Goal: Task Accomplishment & Management: Use online tool/utility

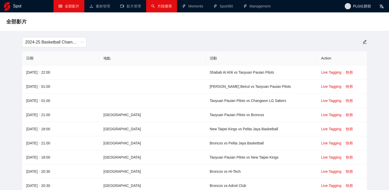
click at [155, 6] on link "片段搜尋" at bounding box center [161, 6] width 21 height 4
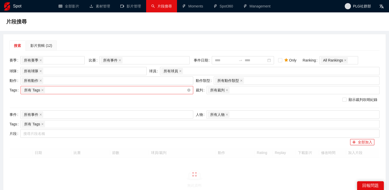
click at [91, 89] on div "所有 Tags" at bounding box center [104, 89] width 165 height 7
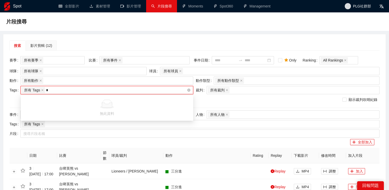
type input "*"
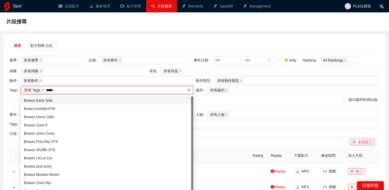
type input "******"
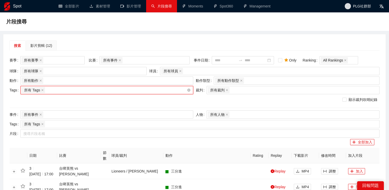
click at [90, 92] on div "所有 Tags" at bounding box center [104, 89] width 165 height 7
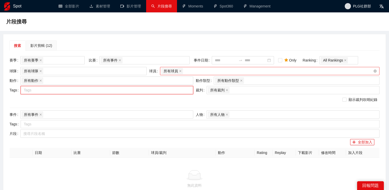
click at [188, 71] on div "所有球員" at bounding box center [267, 70] width 212 height 7
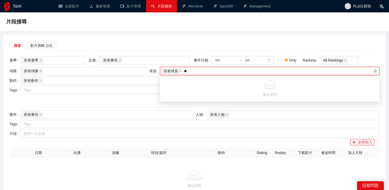
type input "*"
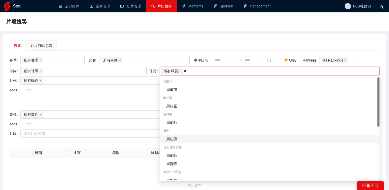
click at [182, 138] on div "周桂羽" at bounding box center [271, 139] width 210 height 6
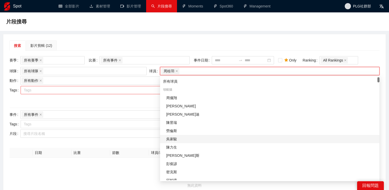
click at [125, 92] on div at bounding box center [104, 90] width 165 height 6
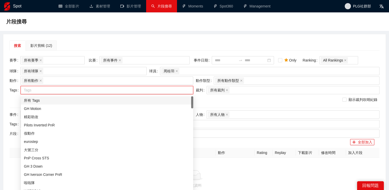
click at [121, 99] on div "所有 Tags" at bounding box center [107, 100] width 166 height 6
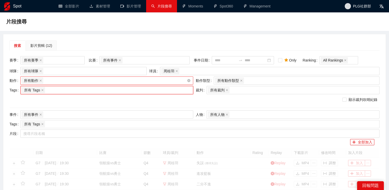
click at [115, 79] on div "所有動作 + 0 ..." at bounding box center [104, 80] width 165 height 7
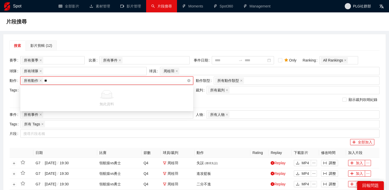
type input "*"
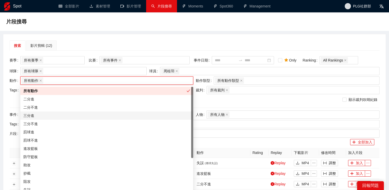
click at [102, 114] on div "三分進" at bounding box center [106, 116] width 167 height 6
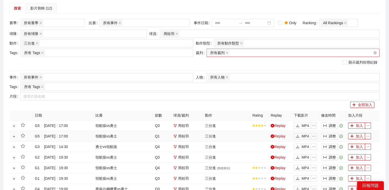
scroll to position [100, 0]
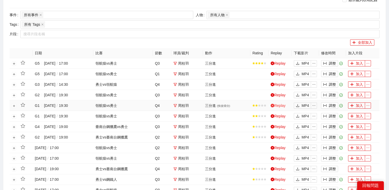
click at [278, 106] on link "Replay" at bounding box center [278, 105] width 15 height 4
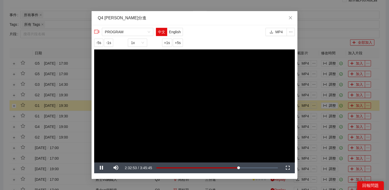
click at [262, 61] on video "Video Player" at bounding box center [194, 105] width 201 height 113
click at [250, 92] on video "Video Player" at bounding box center [194, 105] width 201 height 113
click at [321, 38] on div "**********" at bounding box center [194, 95] width 389 height 190
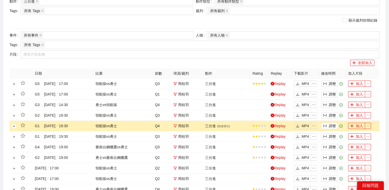
scroll to position [15, 0]
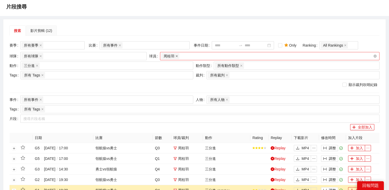
click at [177, 56] on icon "close" at bounding box center [177, 56] width 2 height 2
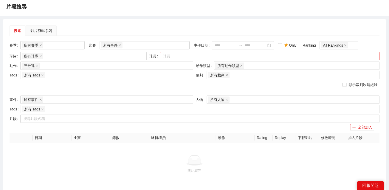
click at [177, 56] on div at bounding box center [267, 56] width 212 height 6
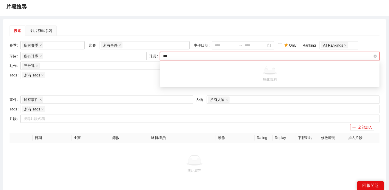
type input "*"
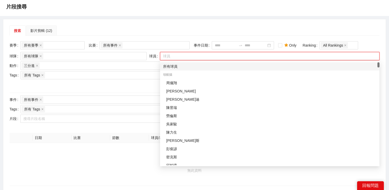
click at [175, 31] on div "搜索 影片剪輯 (12)" at bounding box center [195, 30] width 370 height 10
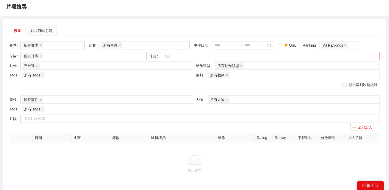
scroll to position [0, 0]
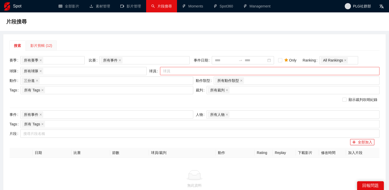
click at [54, 41] on div "影片剪輯 (12)" at bounding box center [41, 45] width 31 height 10
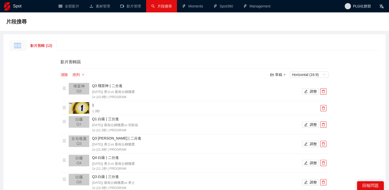
click at [14, 48] on div "搜索" at bounding box center [18, 45] width 16 height 10
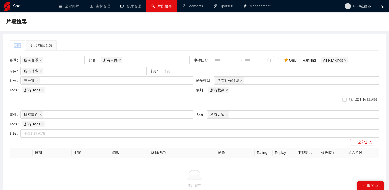
click at [184, 70] on div at bounding box center [267, 71] width 212 height 6
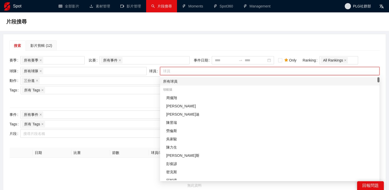
click at [182, 81] on div "所有球員" at bounding box center [269, 81] width 213 height 6
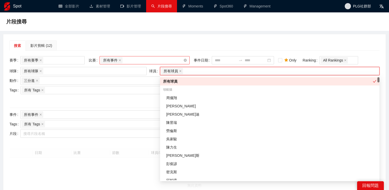
click at [146, 60] on div "所有事件" at bounding box center [142, 60] width 82 height 7
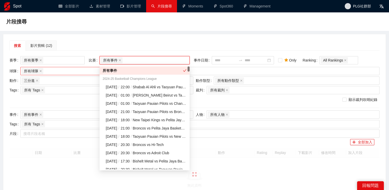
click at [67, 70] on div "所有球隊" at bounding box center [81, 70] width 119 height 7
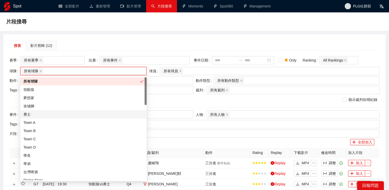
click at [51, 114] on div "勇士" at bounding box center [83, 114] width 120 height 6
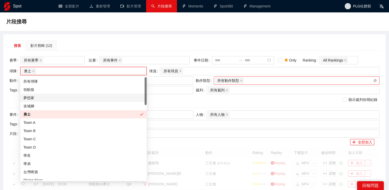
click at [265, 80] on div "所有動作類型 + 0 ..." at bounding box center [294, 80] width 158 height 7
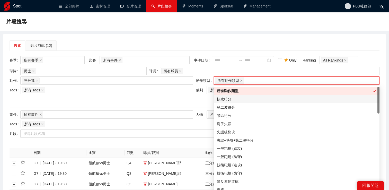
click at [240, 102] on div "快攻得分" at bounding box center [296, 99] width 159 height 6
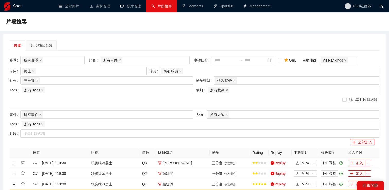
click at [185, 45] on div "搜索 影片剪輯 (12)" at bounding box center [195, 45] width 370 height 10
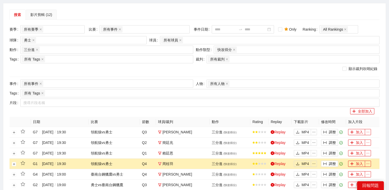
scroll to position [77, 0]
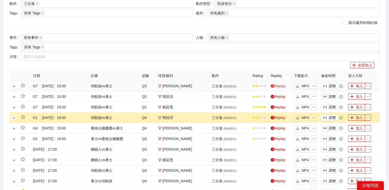
click at [277, 86] on link "Replay" at bounding box center [278, 86] width 15 height 4
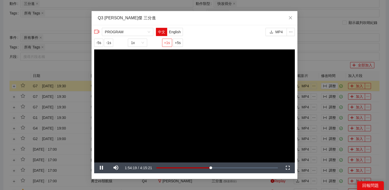
click at [167, 44] on span "+1s" at bounding box center [167, 43] width 6 height 6
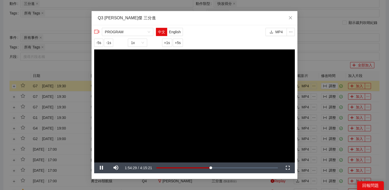
click at [326, 50] on div "**********" at bounding box center [194, 95] width 389 height 190
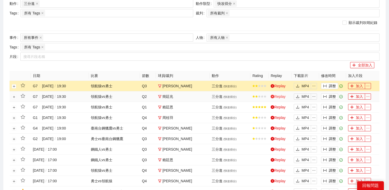
click at [277, 96] on link "Replay" at bounding box center [278, 96] width 15 height 4
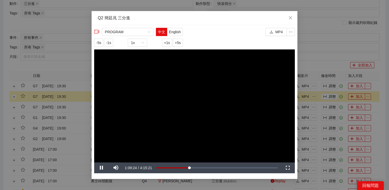
click at [308, 56] on div "**********" at bounding box center [194, 95] width 389 height 190
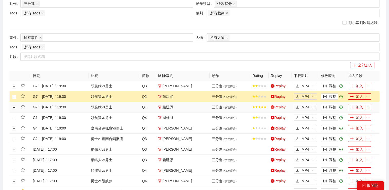
click at [273, 106] on icon "play-circle" at bounding box center [273, 107] width 4 height 4
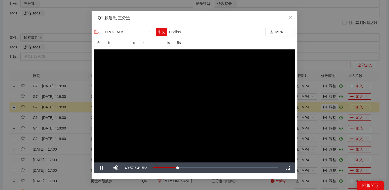
click at [308, 51] on div "**********" at bounding box center [194, 95] width 389 height 190
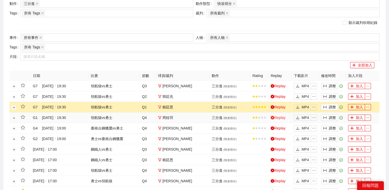
click at [280, 119] on link "Replay" at bounding box center [278, 118] width 15 height 4
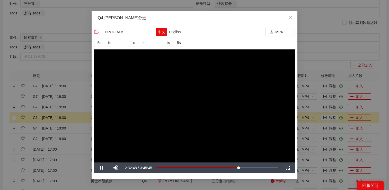
click at [309, 62] on div "**********" at bounding box center [194, 95] width 389 height 190
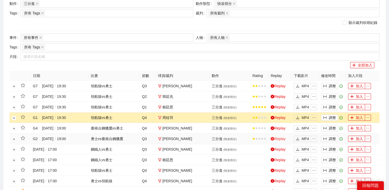
click at [283, 138] on link "Replay" at bounding box center [278, 139] width 15 height 4
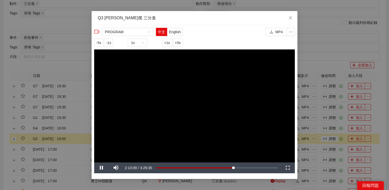
click at [330, 61] on div "**********" at bounding box center [194, 95] width 389 height 190
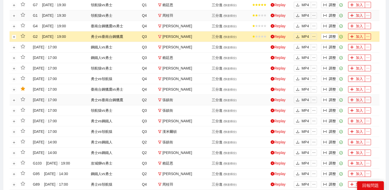
scroll to position [189, 0]
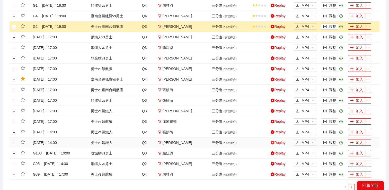
click at [275, 143] on link "Replay" at bounding box center [278, 142] width 15 height 4
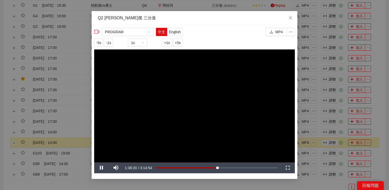
click at [318, 126] on div "**********" at bounding box center [194, 95] width 389 height 190
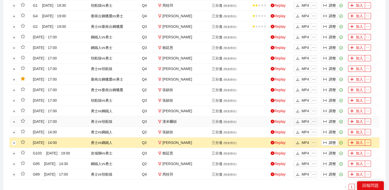
scroll to position [213, 0]
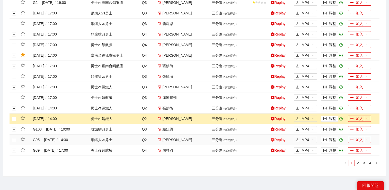
click at [276, 139] on link "Replay" at bounding box center [278, 140] width 15 height 4
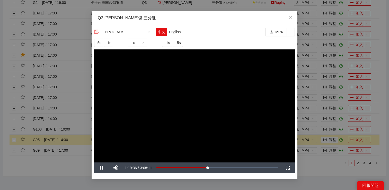
click at [331, 161] on div "**********" at bounding box center [194, 95] width 389 height 190
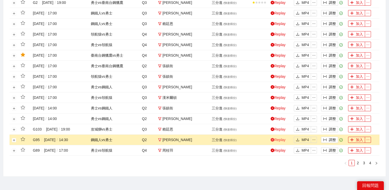
click at [285, 141] on link "Replay" at bounding box center [278, 140] width 15 height 4
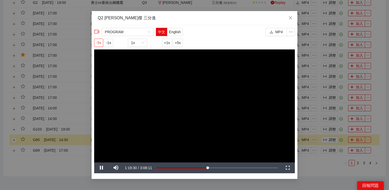
click at [99, 42] on span "-5s" at bounding box center [98, 43] width 5 height 6
click at [159, 113] on video "Video Player" at bounding box center [194, 105] width 201 height 113
click at [144, 101] on video "Video Player" at bounding box center [194, 105] width 201 height 113
click at [116, 168] on span "Video Player" at bounding box center [116, 168] width 0 height 0
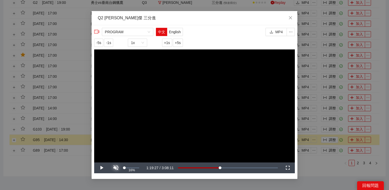
click at [126, 167] on div "16%" at bounding box center [131, 167] width 15 height 1
click at [157, 117] on video "Video Player" at bounding box center [194, 105] width 201 height 113
click at [173, 85] on video "Video Player" at bounding box center [194, 105] width 201 height 113
click at [101, 168] on span "Video Player" at bounding box center [101, 168] width 0 height 0
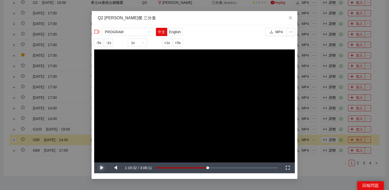
click at [101, 168] on span "Video Player" at bounding box center [101, 168] width 0 height 0
click at [97, 43] on span "-5s" at bounding box center [98, 43] width 5 height 6
click at [130, 121] on video "Video Player" at bounding box center [194, 105] width 201 height 113
click at [101, 168] on span "Video Player" at bounding box center [101, 168] width 0 height 0
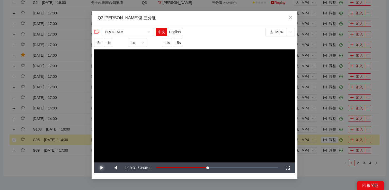
click at [101, 168] on span "Video Player" at bounding box center [101, 168] width 0 height 0
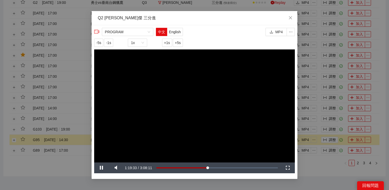
click at [326, 110] on div "**********" at bounding box center [194, 95] width 389 height 190
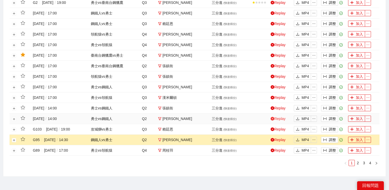
click at [280, 120] on link "Replay" at bounding box center [278, 119] width 15 height 4
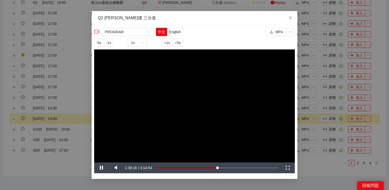
click at [328, 104] on div "**********" at bounding box center [194, 95] width 389 height 190
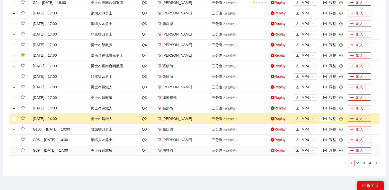
click at [278, 149] on link "Replay" at bounding box center [278, 150] width 15 height 4
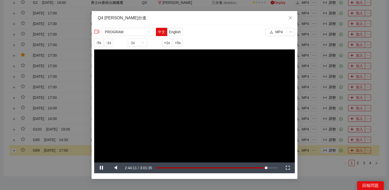
click at [312, 165] on div "**********" at bounding box center [194, 95] width 389 height 190
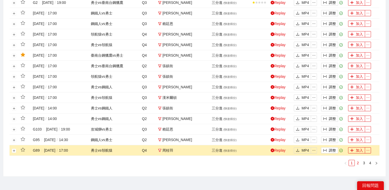
click at [359, 163] on link "2" at bounding box center [358, 163] width 6 height 6
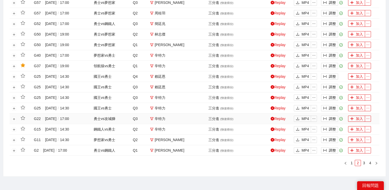
scroll to position [130, 0]
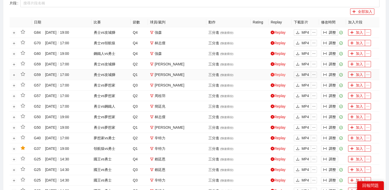
click at [276, 75] on link "Replay" at bounding box center [278, 75] width 15 height 4
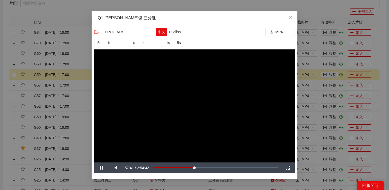
click at [316, 79] on div "**********" at bounding box center [194, 95] width 389 height 190
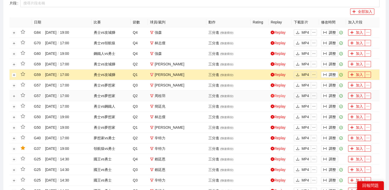
click at [279, 95] on link "Replay" at bounding box center [278, 96] width 15 height 4
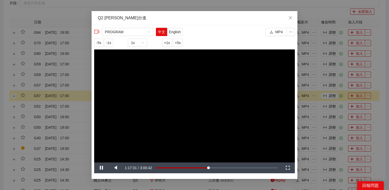
click at [318, 100] on div "**********" at bounding box center [194, 95] width 389 height 190
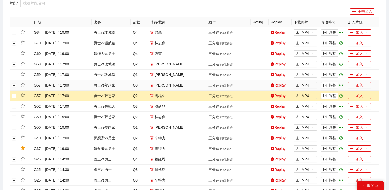
scroll to position [0, 0]
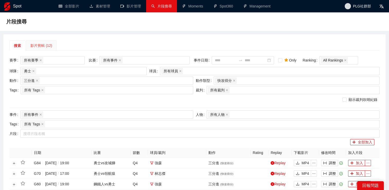
click at [44, 48] on div "影片剪輯 (12)" at bounding box center [41, 45] width 31 height 10
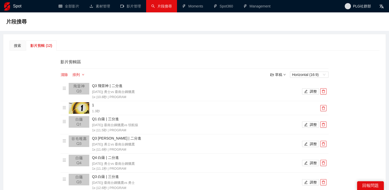
click at [280, 76] on div "草稿" at bounding box center [277, 75] width 15 height 6
click at [280, 84] on link "開啟" at bounding box center [279, 84] width 12 height 4
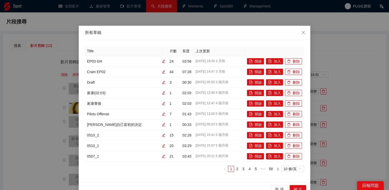
click at [338, 47] on div "所有草稿 Title 片數 長度 上次更新 EP03 GH 24 03:56 [DATE] 19:30 2 天前 開啟 加入 刪除 Cram EP02 44 …" at bounding box center [194, 95] width 389 height 190
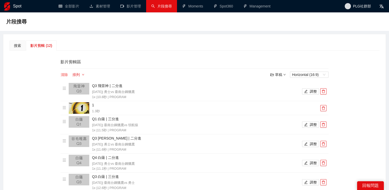
click at [63, 74] on button "清除" at bounding box center [64, 75] width 8 height 6
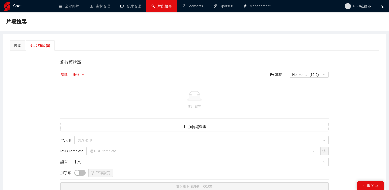
click at [276, 74] on div "草稿" at bounding box center [277, 75] width 15 height 6
click at [279, 84] on link "開啟" at bounding box center [279, 84] width 12 height 4
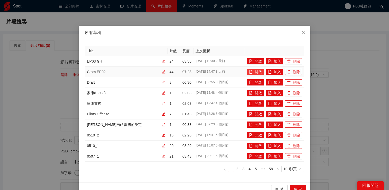
click at [252, 73] on icon "file-add" at bounding box center [251, 72] width 4 height 4
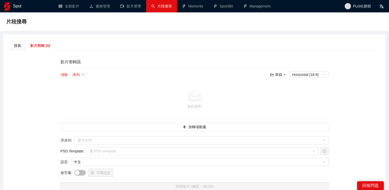
click at [307, 56] on div "影片剪輯區 清除 排列 草稿 Horizontal (16:9) 無此資料 加轉場動畫 浮水印 : 選浮水印 PSD Template : 選 PSD tem…" at bounding box center [195, 125] width 276 height 141
click at [281, 74] on div "草稿" at bounding box center [277, 75] width 15 height 6
click at [282, 85] on link "開啟" at bounding box center [279, 84] width 12 height 4
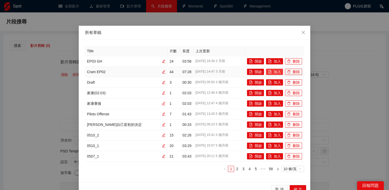
click at [278, 71] on button "加入" at bounding box center [274, 72] width 17 height 6
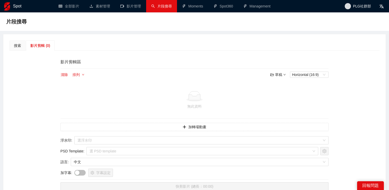
click at [318, 58] on div "影片剪輯區 清除 排列 草稿 Horizontal (16:9) 無此資料 加轉場動畫 浮水印 : 選浮水印 PSD Template : 選 PSD tem…" at bounding box center [195, 125] width 276 height 141
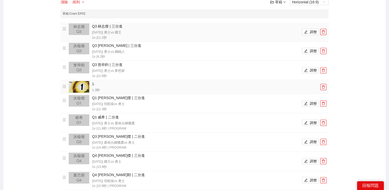
scroll to position [83, 0]
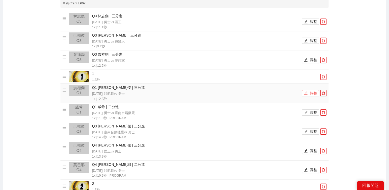
click at [311, 95] on button "調整" at bounding box center [310, 93] width 17 height 6
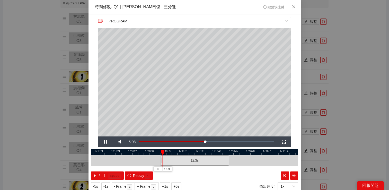
click at [342, 87] on div "**********" at bounding box center [194, 95] width 389 height 190
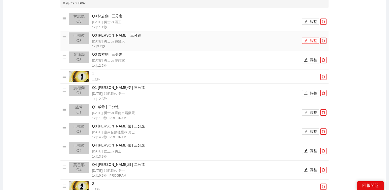
click at [310, 40] on button "調整" at bounding box center [310, 41] width 17 height 6
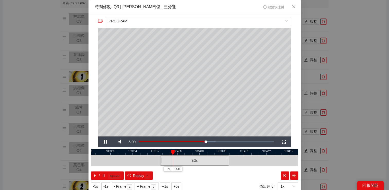
click at [345, 40] on div "**********" at bounding box center [194, 95] width 389 height 190
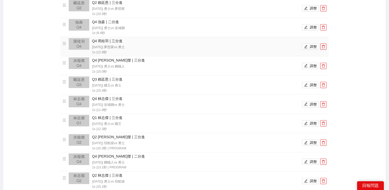
scroll to position [259, 0]
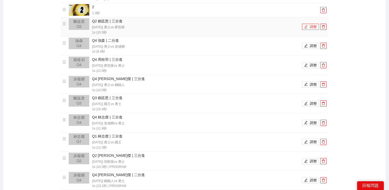
click at [309, 26] on button "調整" at bounding box center [310, 27] width 17 height 6
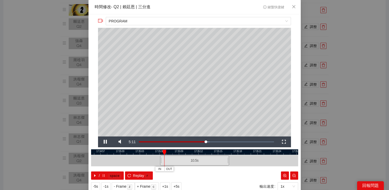
click at [343, 37] on div "**********" at bounding box center [194, 95] width 389 height 190
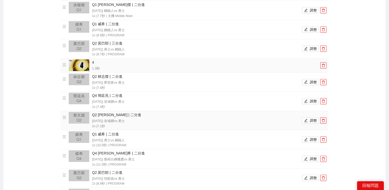
scroll to position [673, 0]
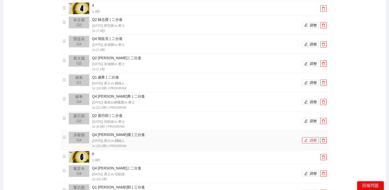
click at [306, 140] on icon "edit" at bounding box center [305, 140] width 3 height 3
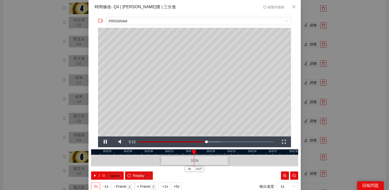
click at [97, 185] on span "-5s" at bounding box center [95, 186] width 5 height 6
click at [105, 142] on span "Video Player" at bounding box center [105, 142] width 0 height 0
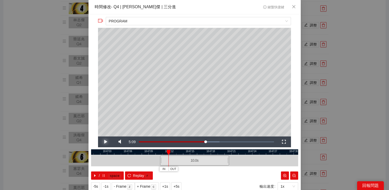
click at [105, 142] on span "Video Player" at bounding box center [105, 142] width 0 height 0
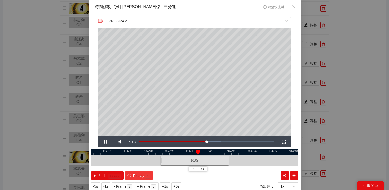
click at [136, 174] on span "Replay" at bounding box center [138, 176] width 11 height 6
click at [353, 66] on div "**********" at bounding box center [194, 95] width 389 height 190
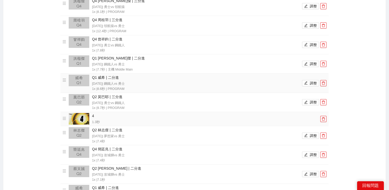
scroll to position [487, 0]
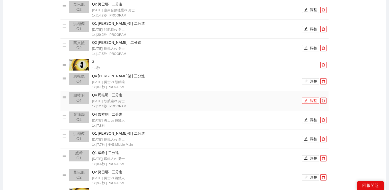
click at [311, 99] on button "調整" at bounding box center [310, 100] width 17 height 6
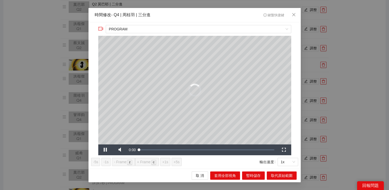
click at [344, 80] on div "**********" at bounding box center [194, 95] width 389 height 190
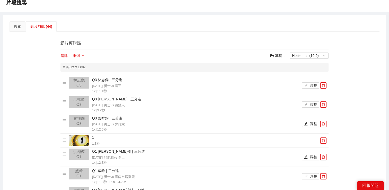
scroll to position [69, 0]
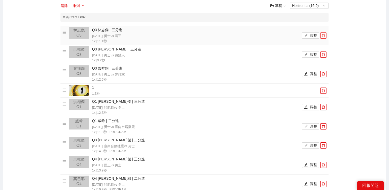
click at [325, 34] on span "delete" at bounding box center [324, 36] width 6 height 4
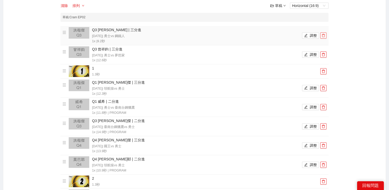
click at [325, 34] on span "delete" at bounding box center [324, 36] width 6 height 4
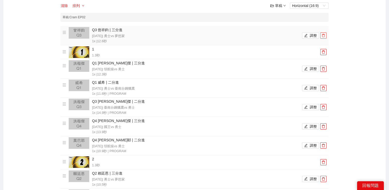
click at [325, 34] on span "delete" at bounding box center [324, 36] width 6 height 4
click at [325, 50] on span "delete" at bounding box center [324, 52] width 6 height 4
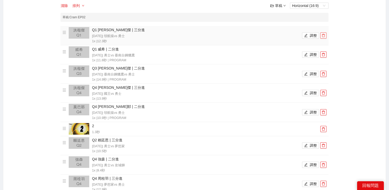
click at [325, 34] on span "delete" at bounding box center [324, 36] width 6 height 4
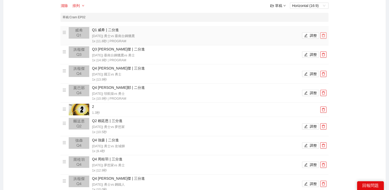
click at [325, 34] on span "delete" at bounding box center [324, 36] width 6 height 4
click at [325, 53] on span "delete" at bounding box center [324, 55] width 6 height 4
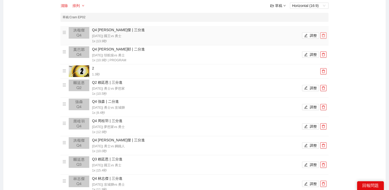
click at [325, 34] on span "delete" at bounding box center [324, 36] width 6 height 4
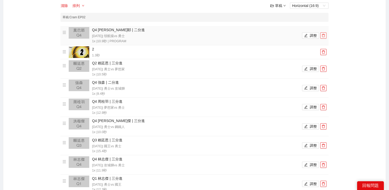
click at [325, 34] on span "delete" at bounding box center [324, 36] width 6 height 4
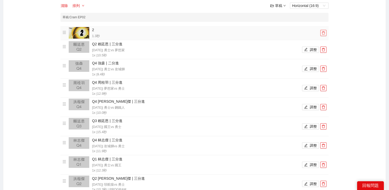
click at [325, 33] on span "delete" at bounding box center [324, 33] width 6 height 4
click at [325, 48] on span "delete" at bounding box center [324, 50] width 6 height 4
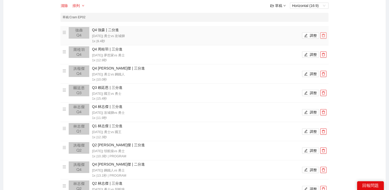
click at [325, 34] on span "delete" at bounding box center [324, 36] width 6 height 4
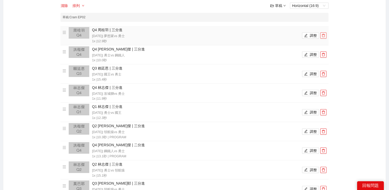
click at [325, 34] on span "delete" at bounding box center [324, 36] width 6 height 4
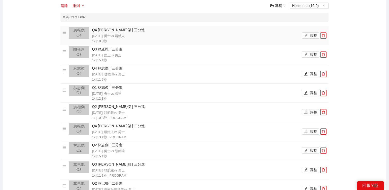
click at [325, 34] on span "delete" at bounding box center [324, 36] width 6 height 4
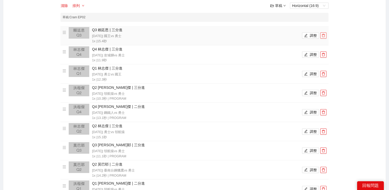
click at [325, 34] on span "delete" at bounding box center [324, 36] width 6 height 4
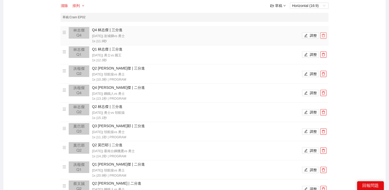
click at [325, 34] on span "delete" at bounding box center [324, 36] width 6 height 4
click at [325, 53] on span "delete" at bounding box center [324, 55] width 6 height 4
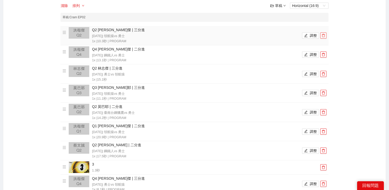
click at [325, 34] on span "delete" at bounding box center [324, 36] width 6 height 4
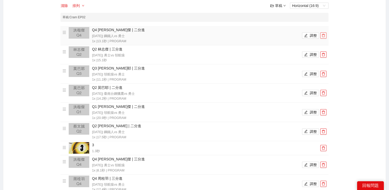
click at [325, 34] on span "delete" at bounding box center [324, 36] width 6 height 4
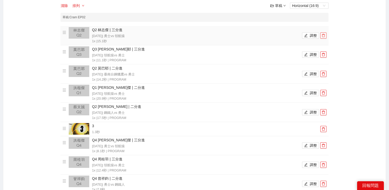
click at [325, 34] on span "delete" at bounding box center [324, 36] width 6 height 4
click at [325, 53] on span "delete" at bounding box center [324, 55] width 6 height 4
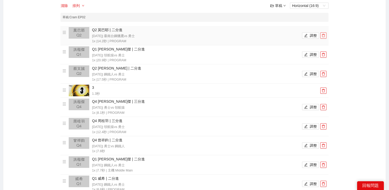
click at [325, 34] on span "delete" at bounding box center [324, 36] width 6 height 4
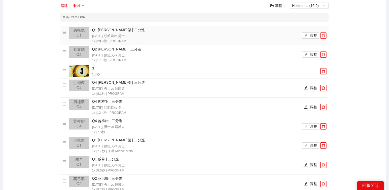
click at [325, 34] on span "delete" at bounding box center [324, 36] width 6 height 4
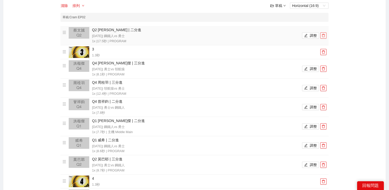
click at [325, 34] on span "delete" at bounding box center [324, 36] width 6 height 4
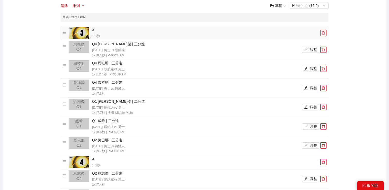
click at [325, 33] on span "delete" at bounding box center [324, 33] width 6 height 4
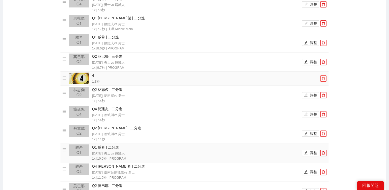
scroll to position [142, 0]
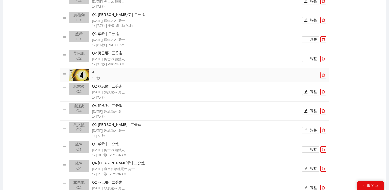
click at [324, 74] on icon "delete" at bounding box center [324, 75] width 4 height 4
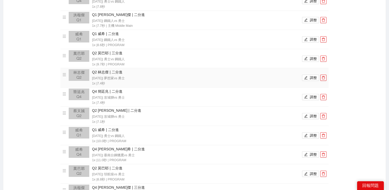
click at [324, 74] on li "Q2 林志傑 | 二分進 [DATE] | 夢想家 vs 勇士 1x | 7.4 秒 調整" at bounding box center [195, 77] width 264 height 17
click at [324, 75] on button "button" at bounding box center [323, 78] width 6 height 6
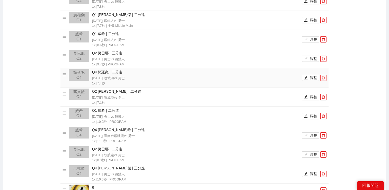
click at [324, 75] on button "button" at bounding box center [323, 78] width 6 height 6
click at [324, 94] on button "button" at bounding box center [323, 97] width 6 height 6
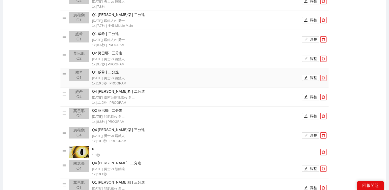
click at [324, 75] on button "button" at bounding box center [323, 78] width 6 height 6
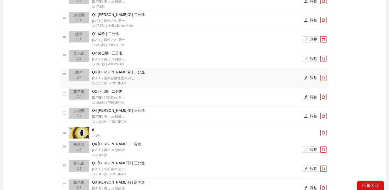
click at [324, 75] on button "button" at bounding box center [323, 78] width 6 height 6
click at [324, 94] on button "button" at bounding box center [323, 97] width 6 height 6
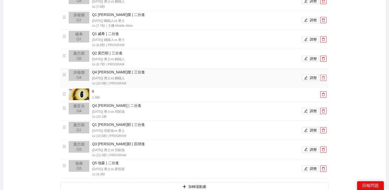
click at [324, 75] on button "button" at bounding box center [323, 78] width 6 height 6
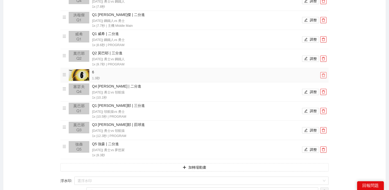
click at [324, 75] on icon "delete" at bounding box center [324, 75] width 4 height 4
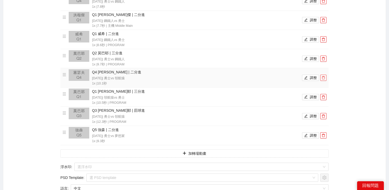
click at [324, 75] on button "button" at bounding box center [323, 78] width 6 height 6
click at [324, 94] on button "button" at bounding box center [323, 97] width 6 height 6
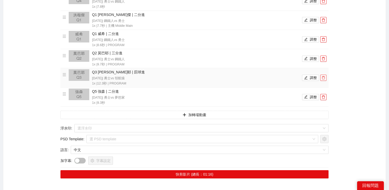
click at [324, 75] on button "button" at bounding box center [323, 78] width 6 height 6
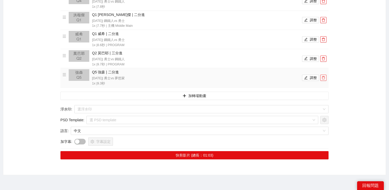
click at [324, 75] on button "button" at bounding box center [323, 78] width 6 height 6
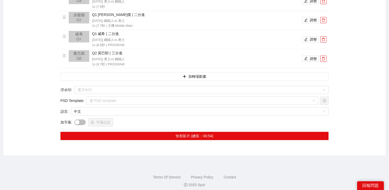
scroll to position [35, 0]
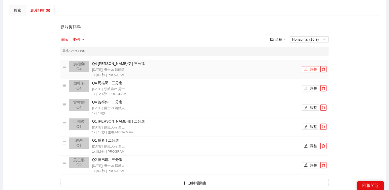
click at [313, 68] on button "調整" at bounding box center [310, 69] width 17 height 6
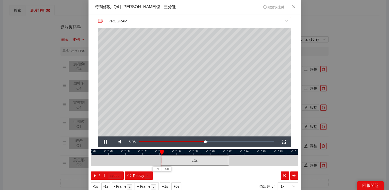
click at [210, 19] on span "PROGRAM" at bounding box center [198, 21] width 179 height 8
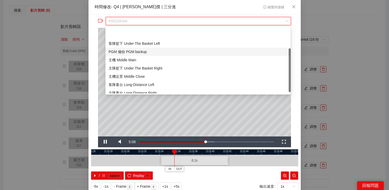
scroll to position [33, 0]
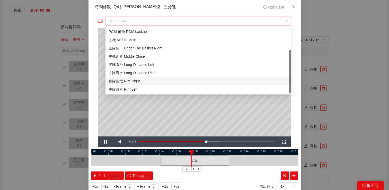
click at [142, 83] on div "客隊籃框 Rim Right" at bounding box center [198, 81] width 179 height 6
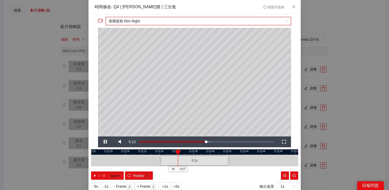
click at [344, 47] on div "**********" at bounding box center [194, 95] width 389 height 190
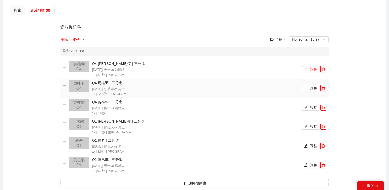
scroll to position [71, 0]
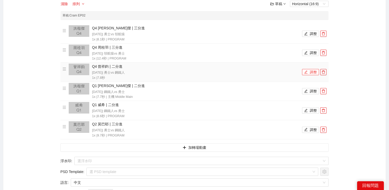
click at [313, 74] on button "調整" at bounding box center [310, 72] width 17 height 6
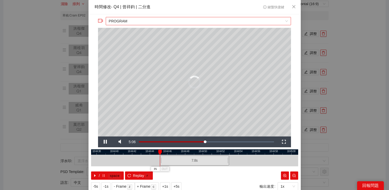
click at [145, 22] on span "PROGRAM" at bounding box center [198, 21] width 179 height 8
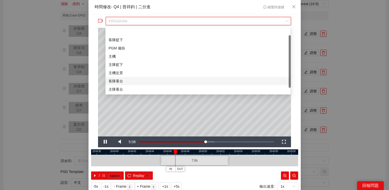
scroll to position [16, 0]
click at [124, 81] on div "客隊籃筐" at bounding box center [198, 81] width 179 height 6
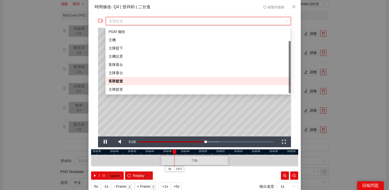
click at [248, 23] on span "客隊籃筐" at bounding box center [198, 21] width 179 height 8
click at [146, 87] on div "主隊籃筐" at bounding box center [198, 89] width 179 height 6
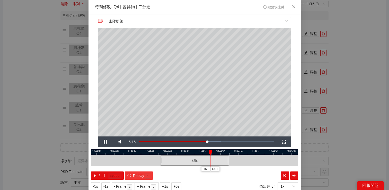
click at [138, 174] on span "Replay" at bounding box center [138, 176] width 11 height 6
click at [105, 142] on span "Video Player" at bounding box center [105, 142] width 0 height 0
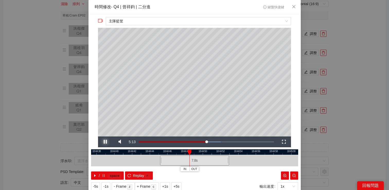
click at [105, 142] on span "Video Player" at bounding box center [105, 142] width 0 height 0
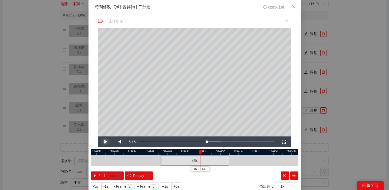
click at [145, 23] on span "主隊籃筐" at bounding box center [198, 21] width 179 height 8
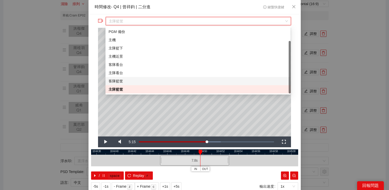
click at [125, 81] on div "客隊籃筐" at bounding box center [198, 81] width 179 height 6
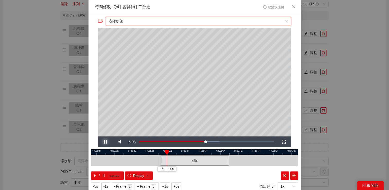
click at [105, 142] on span "Video Player" at bounding box center [105, 142] width 0 height 0
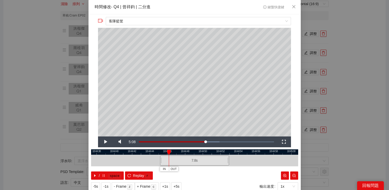
click at [330, 83] on div "**********" at bounding box center [194, 95] width 389 height 190
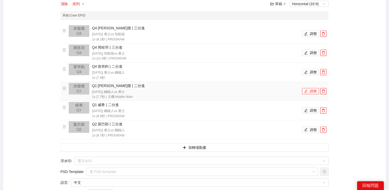
click at [308, 90] on button "調整" at bounding box center [310, 91] width 17 height 6
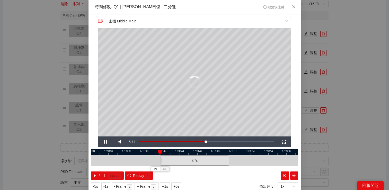
click at [157, 21] on span "主機 Middle Main" at bounding box center [198, 21] width 179 height 8
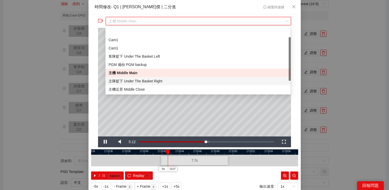
scroll to position [33, 0]
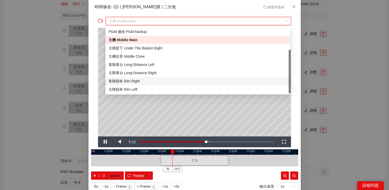
click at [124, 82] on div "客隊籃框 Rim Right" at bounding box center [198, 81] width 179 height 6
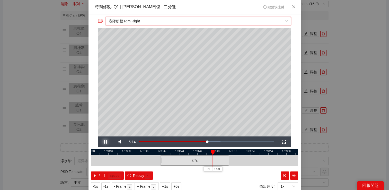
click at [105, 142] on span "Video Player" at bounding box center [105, 142] width 0 height 0
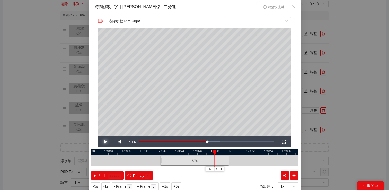
click at [105, 142] on span "Video Player" at bounding box center [105, 142] width 0 height 0
click at [97, 184] on span "-5s" at bounding box center [95, 186] width 5 height 6
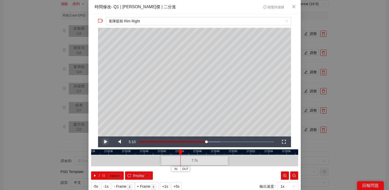
click at [105, 142] on span "Video Player" at bounding box center [105, 142] width 0 height 0
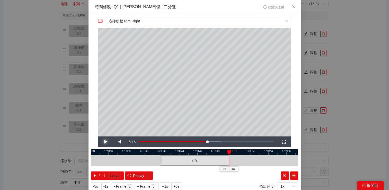
click at [105, 142] on span "Video Player" at bounding box center [105, 142] width 0 height 0
click at [154, 174] on div "/ space Replay r" at bounding box center [194, 175] width 207 height 8
click at [145, 176] on kbd "r" at bounding box center [147, 175] width 5 height 5
click at [318, 29] on div "**********" at bounding box center [194, 95] width 389 height 190
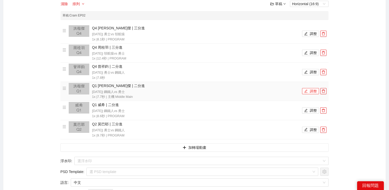
click at [308, 91] on button "調整" at bounding box center [310, 91] width 17 height 6
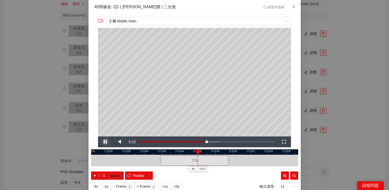
click at [105, 142] on span "Video Player" at bounding box center [105, 142] width 0 height 0
click at [332, 72] on div "**********" at bounding box center [194, 95] width 389 height 190
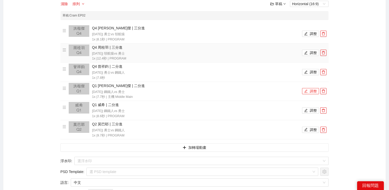
scroll to position [33, 0]
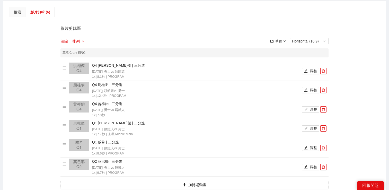
click at [283, 41] on icon "down" at bounding box center [284, 41] width 3 height 3
click at [61, 41] on button "清除" at bounding box center [64, 41] width 8 height 6
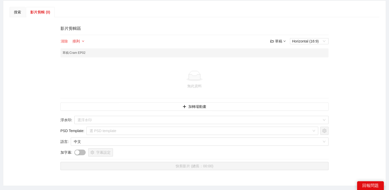
click at [62, 40] on button "清除" at bounding box center [64, 41] width 8 height 6
click at [281, 40] on div "草稿" at bounding box center [277, 41] width 15 height 6
click at [279, 50] on link "開啟" at bounding box center [279, 50] width 12 height 4
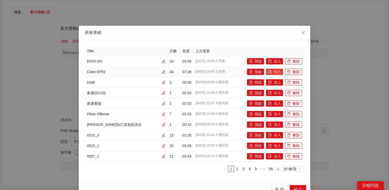
click at [269, 73] on icon "file-add" at bounding box center [270, 72] width 4 height 4
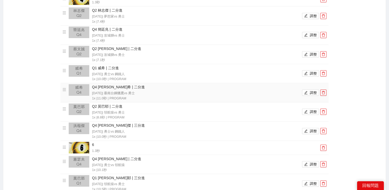
scroll to position [635, 0]
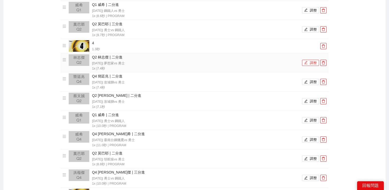
click at [312, 64] on button "調整" at bounding box center [310, 63] width 17 height 6
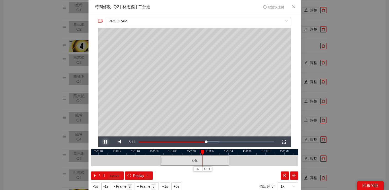
click at [105, 142] on span "Video Player" at bounding box center [105, 142] width 0 height 0
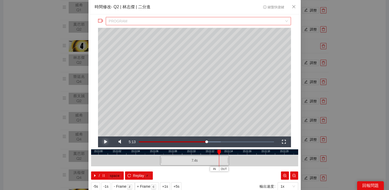
click at [142, 23] on span "PROGRAM" at bounding box center [198, 21] width 179 height 8
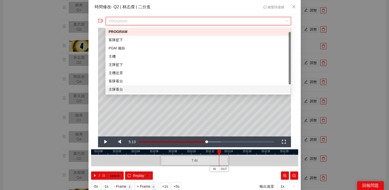
scroll to position [16, 0]
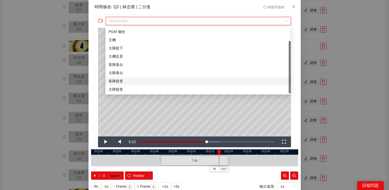
click at [136, 81] on div "客隊籃筐" at bounding box center [198, 81] width 179 height 6
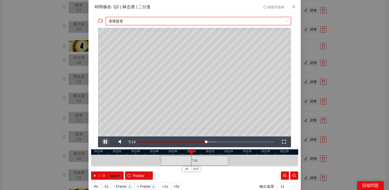
click at [105, 142] on span "Video Player" at bounding box center [105, 142] width 0 height 0
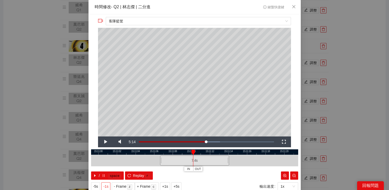
click at [107, 184] on span "-1s" at bounding box center [105, 186] width 5 height 6
click at [105, 142] on span "Video Player" at bounding box center [105, 142] width 0 height 0
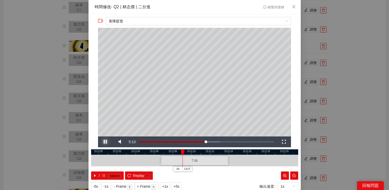
click at [105, 142] on span "Video Player" at bounding box center [105, 142] width 0 height 0
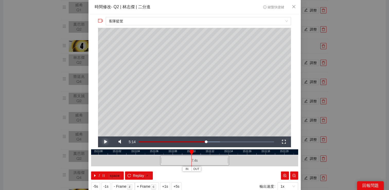
click at [105, 142] on span "Video Player" at bounding box center [105, 142] width 0 height 0
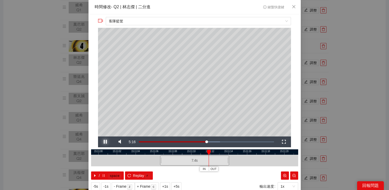
click at [105, 142] on span "Video Player" at bounding box center [105, 142] width 0 height 0
click at [131, 18] on span "客隊籃筐" at bounding box center [198, 21] width 179 height 8
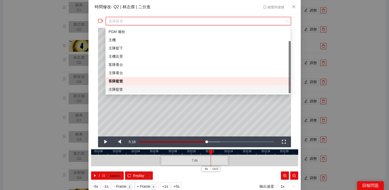
click at [122, 86] on div "主隊籃筐" at bounding box center [197, 89] width 185 height 8
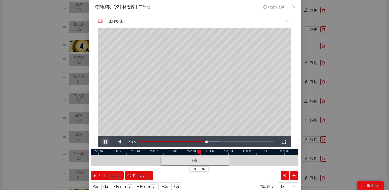
click at [105, 142] on span "Video Player" at bounding box center [105, 142] width 0 height 0
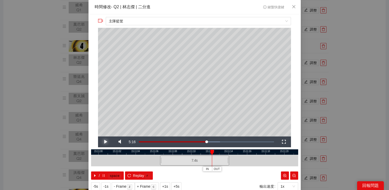
click at [105, 142] on span "Video Player" at bounding box center [105, 142] width 0 height 0
click at [343, 61] on div "**********" at bounding box center [194, 95] width 389 height 190
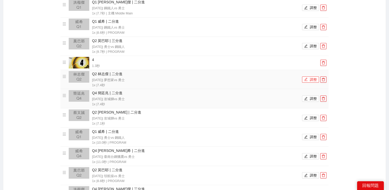
scroll to position [703, 0]
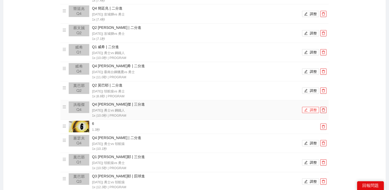
click at [305, 110] on icon "edit" at bounding box center [306, 110] width 4 height 4
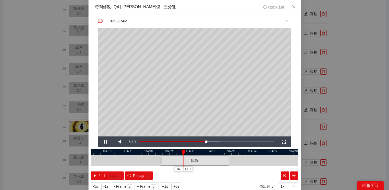
click at [350, 97] on div "**********" at bounding box center [194, 95] width 389 height 190
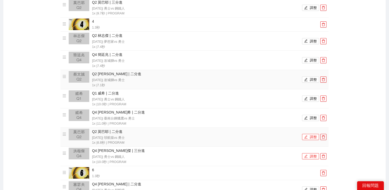
scroll to position [653, 0]
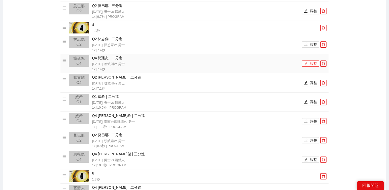
click at [313, 64] on button "調整" at bounding box center [310, 63] width 17 height 6
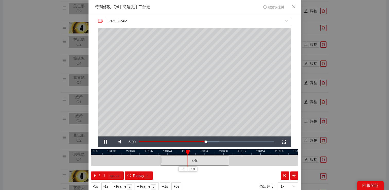
click at [348, 60] on div "**********" at bounding box center [194, 95] width 389 height 190
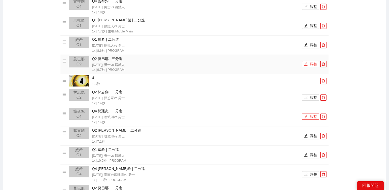
scroll to position [519, 0]
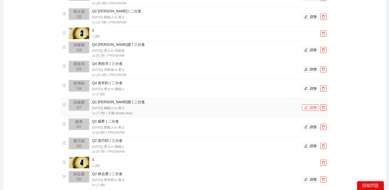
click at [306, 108] on icon "edit" at bounding box center [306, 108] width 4 height 4
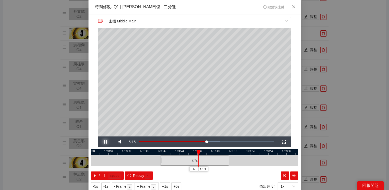
click at [105, 142] on span "Video Player" at bounding box center [105, 142] width 0 height 0
click at [107, 185] on span "-1s" at bounding box center [105, 186] width 5 height 6
click at [105, 142] on span "Video Player" at bounding box center [105, 142] width 0 height 0
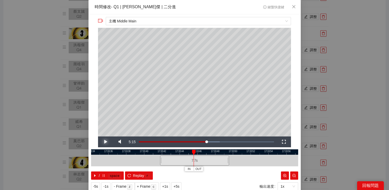
click at [105, 142] on span "Video Player" at bounding box center [105, 142] width 0 height 0
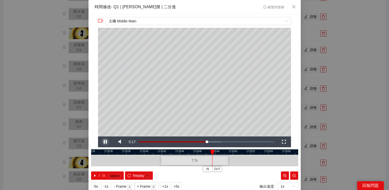
click at [105, 142] on span "Video Player" at bounding box center [105, 142] width 0 height 0
click at [320, 47] on div "**********" at bounding box center [194, 95] width 389 height 190
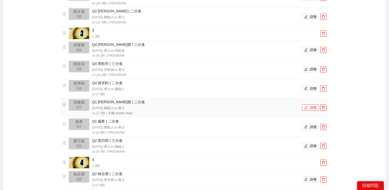
click at [308, 109] on button "調整" at bounding box center [310, 107] width 17 height 6
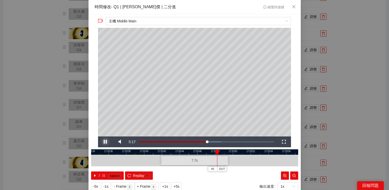
click at [105, 142] on span "Video Player" at bounding box center [105, 142] width 0 height 0
click at [115, 186] on span "- Frame" at bounding box center [120, 186] width 13 height 6
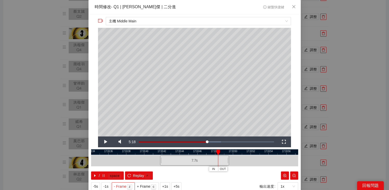
click at [115, 186] on span "- Frame" at bounding box center [120, 186] width 13 height 6
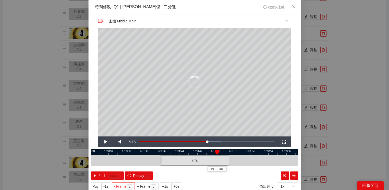
click at [115, 186] on span "- Frame" at bounding box center [120, 186] width 13 height 6
click at [105, 142] on span "Video Player" at bounding box center [105, 142] width 0 height 0
click at [367, 76] on div "**********" at bounding box center [194, 95] width 389 height 190
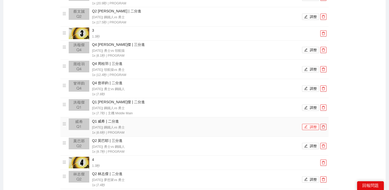
click at [314, 129] on button "調整" at bounding box center [310, 127] width 17 height 6
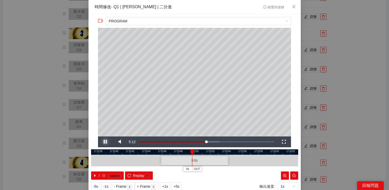
click at [105, 142] on span "Video Player" at bounding box center [105, 142] width 0 height 0
click at [135, 175] on span "Replay" at bounding box center [138, 176] width 11 height 6
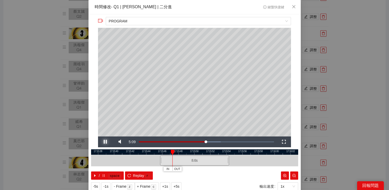
click at [105, 142] on span "Video Player" at bounding box center [105, 142] width 0 height 0
click at [134, 173] on span "Replay" at bounding box center [138, 176] width 11 height 6
click at [105, 142] on span "Video Player" at bounding box center [105, 142] width 0 height 0
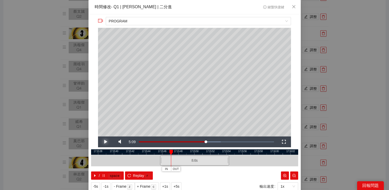
click at [105, 142] on span "Video Player" at bounding box center [105, 142] width 0 height 0
click at [335, 87] on div "**********" at bounding box center [194, 95] width 389 height 190
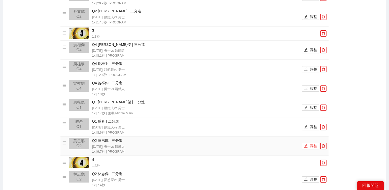
click at [307, 145] on icon "edit" at bounding box center [306, 146] width 4 height 4
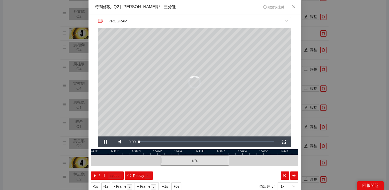
click at [342, 78] on div "**********" at bounding box center [194, 95] width 389 height 190
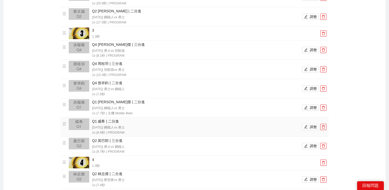
click at [305, 130] on li "Q1 威希 | 二分進 [DATE] | 鋼鐵人 vs 勇士 1x | 8.6 秒 | PROGRAM 調整" at bounding box center [195, 126] width 264 height 17
click at [309, 126] on button "調整" at bounding box center [310, 127] width 17 height 6
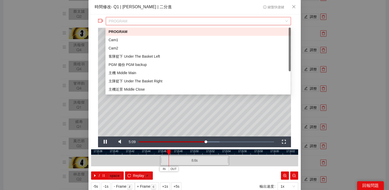
click at [187, 21] on span "PROGRAM" at bounding box center [198, 21] width 179 height 8
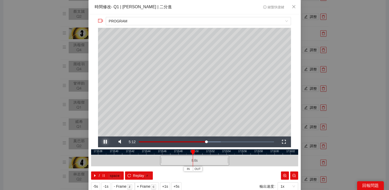
click at [105, 142] on span "Video Player" at bounding box center [105, 142] width 0 height 0
click at [146, 27] on div "PROGRAM" at bounding box center [194, 22] width 193 height 11
click at [146, 23] on span "PROGRAM" at bounding box center [198, 21] width 179 height 8
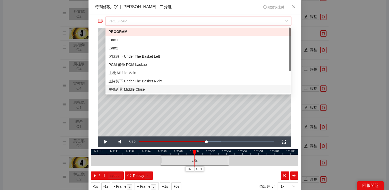
scroll to position [33, 0]
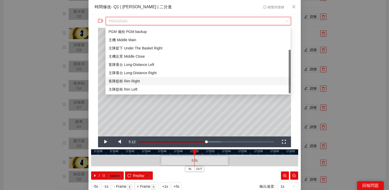
click at [123, 80] on div "客隊籃框 Rim Right" at bounding box center [198, 81] width 179 height 6
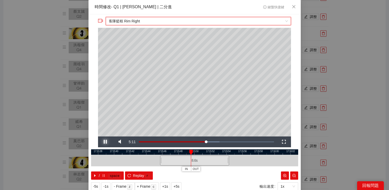
click at [105, 142] on span "Video Player" at bounding box center [105, 142] width 0 height 0
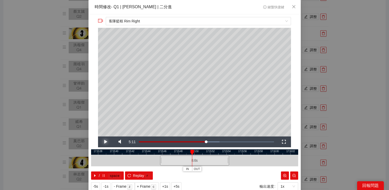
click at [105, 142] on span "Video Player" at bounding box center [105, 142] width 0 height 0
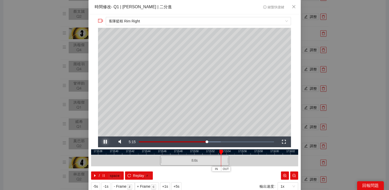
click at [105, 142] on span "Video Player" at bounding box center [105, 142] width 0 height 0
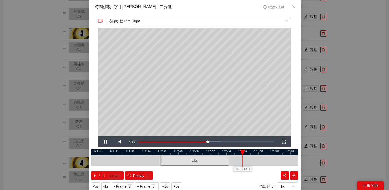
click at [358, 81] on div "**********" at bounding box center [194, 95] width 389 height 190
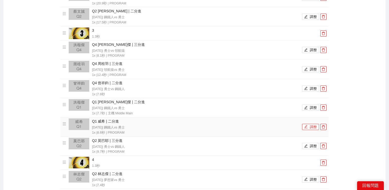
click at [308, 124] on button "調整" at bounding box center [310, 127] width 17 height 6
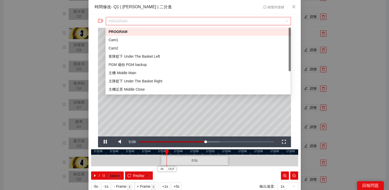
click at [197, 17] on span "PROGRAM" at bounding box center [198, 21] width 179 height 8
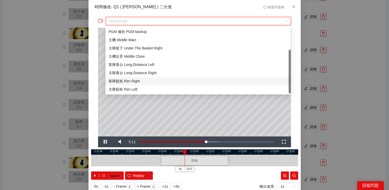
click at [148, 82] on div "客隊籃框 Rim Right" at bounding box center [198, 81] width 179 height 6
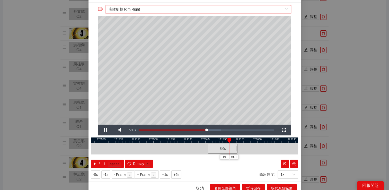
scroll to position [16, 0]
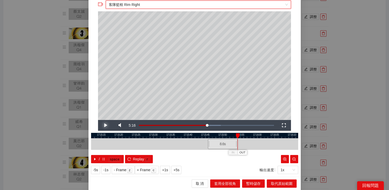
click at [105, 125] on span "Video Player" at bounding box center [105, 125] width 0 height 0
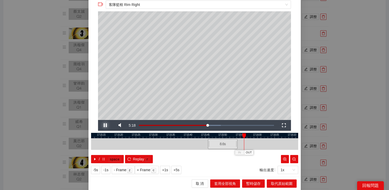
click at [105, 125] on span "Video Player" at bounding box center [105, 125] width 0 height 0
click at [250, 150] on span "OUT" at bounding box center [249, 152] width 6 height 5
click at [143, 158] on span "Replay" at bounding box center [138, 159] width 11 height 6
click at [166, 167] on span "+1s" at bounding box center [165, 170] width 6 height 6
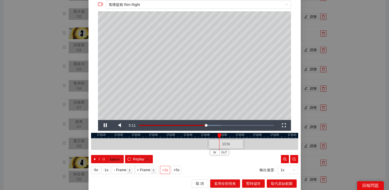
click at [166, 167] on span "+1s" at bounding box center [165, 170] width 6 height 6
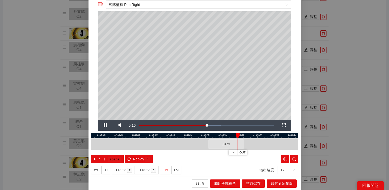
click at [166, 167] on span "+1s" at bounding box center [165, 170] width 6 height 6
click at [105, 125] on span "Video Player" at bounding box center [105, 125] width 0 height 0
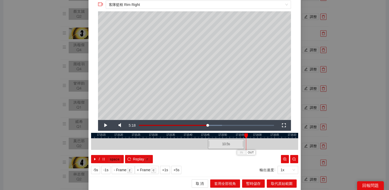
drag, startPoint x: 259, startPoint y: 134, endPoint x: 247, endPoint y: 136, distance: 11.6
click at [247, 136] on div at bounding box center [246, 135] width 4 height 5
click at [249, 150] on span "OUT" at bounding box center [251, 152] width 6 height 5
click at [282, 181] on span "取代原始範圍" at bounding box center [282, 184] width 22 height 6
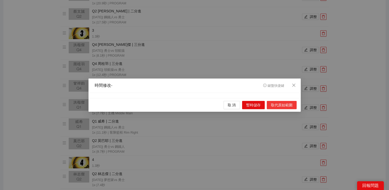
scroll to position [0, 0]
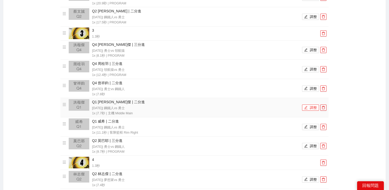
click at [314, 109] on button "調整" at bounding box center [310, 107] width 17 height 6
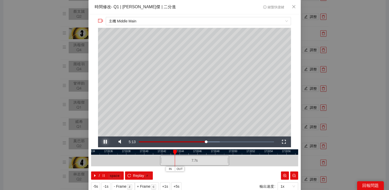
click at [105, 142] on span "Video Player" at bounding box center [105, 142] width 0 height 0
click at [341, 116] on div "**********" at bounding box center [194, 95] width 389 height 190
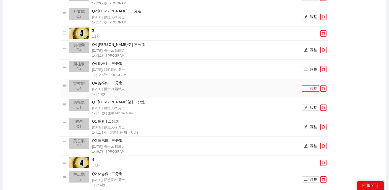
click at [311, 88] on button "調整" at bounding box center [310, 88] width 17 height 6
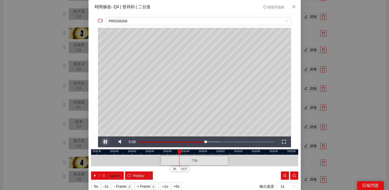
click at [105, 142] on span "Video Player" at bounding box center [105, 142] width 0 height 0
click at [321, 70] on div "**********" at bounding box center [194, 95] width 389 height 190
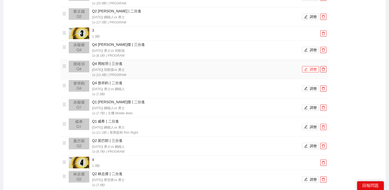
click at [310, 69] on button "調整" at bounding box center [310, 69] width 17 height 6
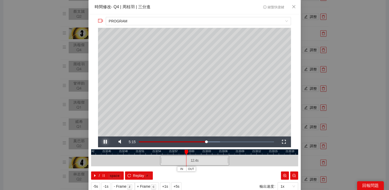
click at [105, 142] on span "Video Player" at bounding box center [105, 142] width 0 height 0
click at [149, 23] on span "PROGRAM" at bounding box center [198, 21] width 179 height 8
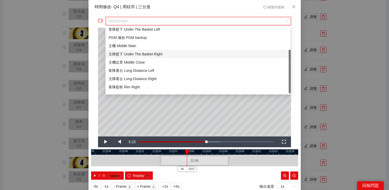
scroll to position [33, 0]
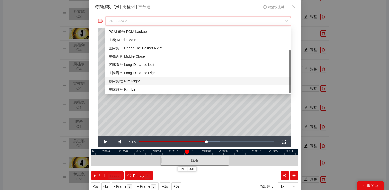
click at [138, 80] on div "客隊籃框 Rim Right" at bounding box center [198, 81] width 179 height 6
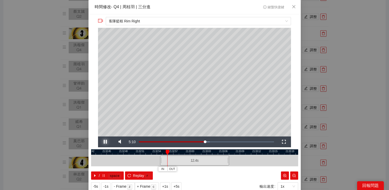
click at [105, 142] on span "Video Player" at bounding box center [105, 142] width 0 height 0
click at [144, 23] on span "客隊籃框 Rim Right" at bounding box center [198, 21] width 179 height 8
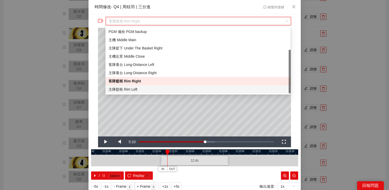
click at [125, 88] on div "主隊籃框 Rim Left" at bounding box center [198, 89] width 179 height 6
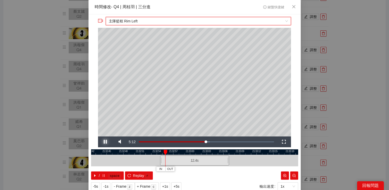
click at [105, 142] on span "Video Player" at bounding box center [105, 142] width 0 height 0
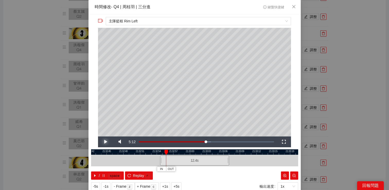
click at [105, 142] on span "Video Player" at bounding box center [105, 142] width 0 height 0
drag, startPoint x: 162, startPoint y: 158, endPoint x: 143, endPoint y: 158, distance: 19.0
click at [143, 158] on div at bounding box center [141, 161] width 3 height 12
click at [105, 142] on span "Video Player" at bounding box center [105, 142] width 0 height 0
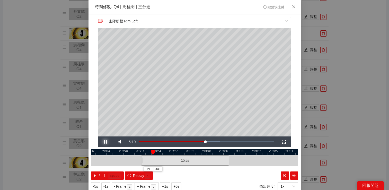
click at [105, 142] on span "Video Player" at bounding box center [105, 142] width 0 height 0
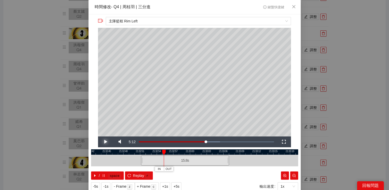
click at [105, 142] on span "Video Player" at bounding box center [105, 142] width 0 height 0
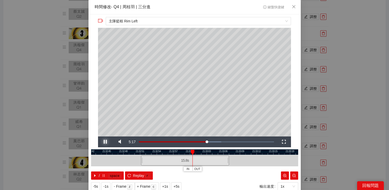
click at [105, 142] on span "Video Player" at bounding box center [105, 142] width 0 height 0
click at [188, 17] on span "主隊籃框 Rim Left" at bounding box center [198, 21] width 179 height 8
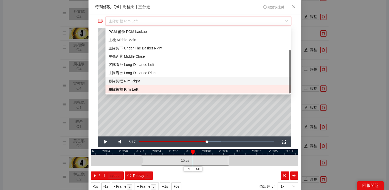
click at [155, 82] on div "客隊籃框 Rim Right" at bounding box center [198, 81] width 179 height 6
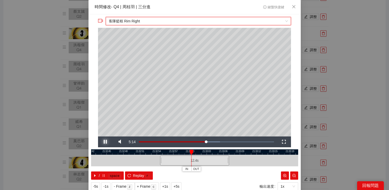
click at [105, 142] on span "Video Player" at bounding box center [105, 142] width 0 height 0
click at [148, 23] on span "客隊籃框 Rim Right" at bounding box center [198, 21] width 179 height 8
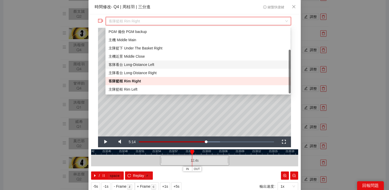
click at [139, 65] on div "客隊看台 Long-Distance Left" at bounding box center [198, 65] width 179 height 6
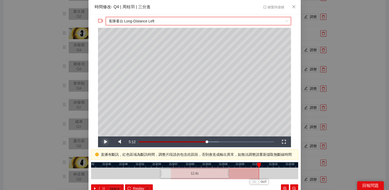
click at [105, 142] on span "Video Player" at bounding box center [105, 142] width 0 height 0
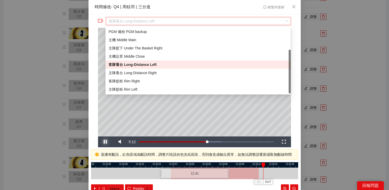
click at [152, 19] on span "客隊看台 Long-Distance Left" at bounding box center [198, 21] width 179 height 8
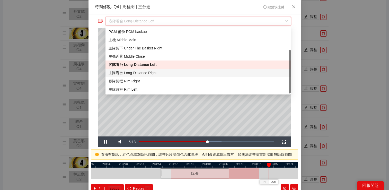
click at [133, 71] on div "主隊看台 Long-Distance Right" at bounding box center [198, 73] width 179 height 6
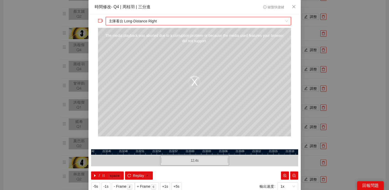
click at [149, 23] on span "主隊看台 Long-Distance Right" at bounding box center [198, 21] width 179 height 8
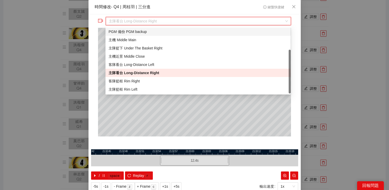
click at [139, 33] on div "PGM 備份 PGM backup" at bounding box center [198, 32] width 179 height 6
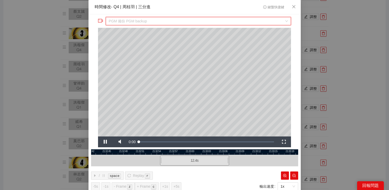
click at [144, 21] on span "PGM 備份 PGM backup" at bounding box center [198, 21] width 179 height 8
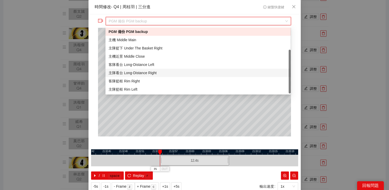
click at [131, 69] on div "主隊看台 Long-Distance Right" at bounding box center [197, 73] width 185 height 8
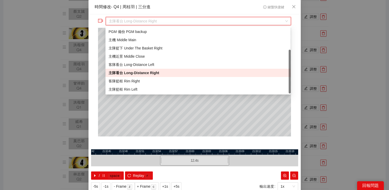
click at [145, 19] on span "主隊看台 Long-Distance Right" at bounding box center [198, 21] width 179 height 8
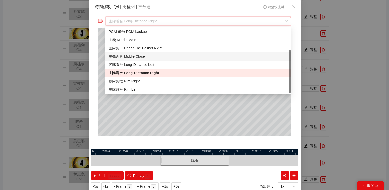
click at [135, 54] on div "主機近景 Middle Close" at bounding box center [198, 57] width 179 height 6
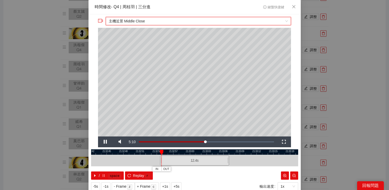
click at [140, 21] on span "主機近景 Middle Close" at bounding box center [198, 21] width 179 height 8
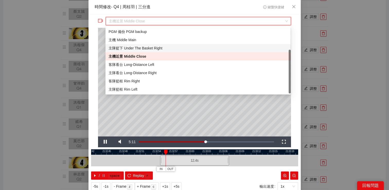
click at [142, 51] on div "主隊籃下 Under The Basket Right" at bounding box center [197, 48] width 185 height 8
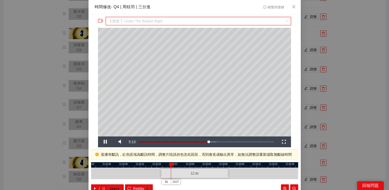
click at [147, 21] on span "主隊籃下 Under The Basket Right" at bounding box center [198, 21] width 179 height 8
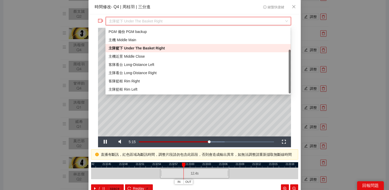
scroll to position [0, 0]
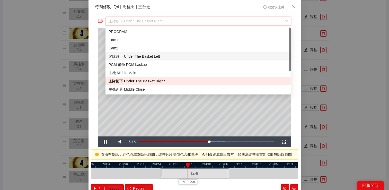
click at [133, 56] on div "客隊籃下 Under The Basket Left" at bounding box center [198, 57] width 179 height 6
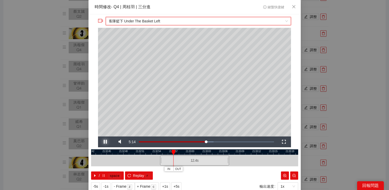
click at [105, 142] on span "Video Player" at bounding box center [105, 142] width 0 height 0
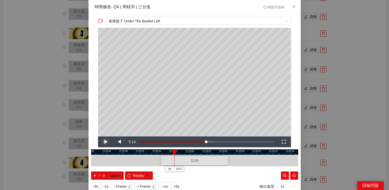
click at [105, 142] on span "Video Player" at bounding box center [105, 142] width 0 height 0
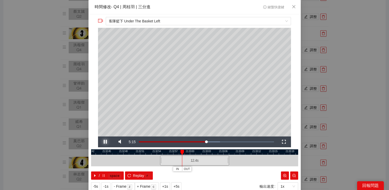
click at [105, 142] on span "Video Player" at bounding box center [105, 142] width 0 height 0
click at [141, 19] on span "客隊籃下 Under The Basket Left" at bounding box center [198, 21] width 179 height 8
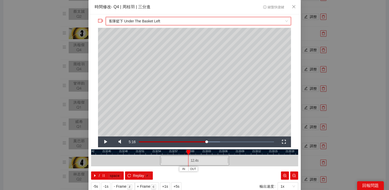
click at [141, 19] on span "客隊籃下 Under The Basket Left" at bounding box center [198, 21] width 179 height 8
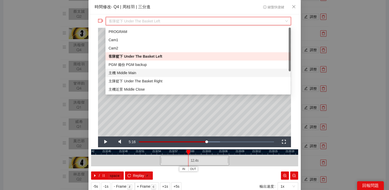
scroll to position [33, 0]
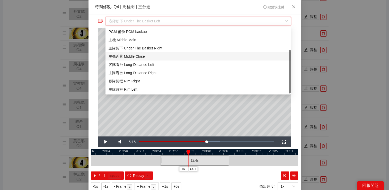
click at [138, 53] on div "主機近景 Middle Close" at bounding box center [197, 56] width 185 height 8
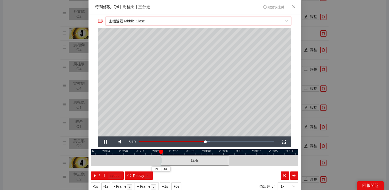
click at [145, 20] on span "主機近景 Middle Close" at bounding box center [198, 21] width 179 height 8
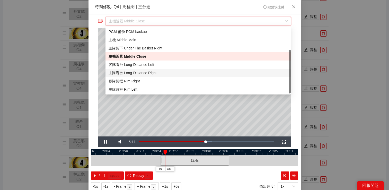
click at [136, 71] on div "主隊看台 Long-Distance Right" at bounding box center [198, 73] width 179 height 6
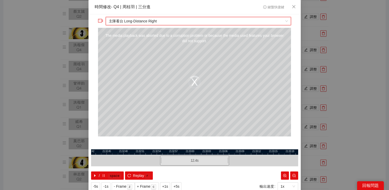
click at [144, 20] on span "主隊看台 Long-Distance Right" at bounding box center [198, 21] width 179 height 8
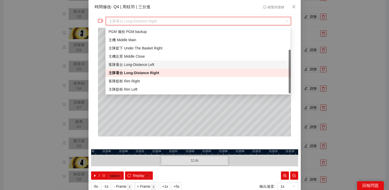
click at [133, 63] on div "客隊看台 Long-Distance Left" at bounding box center [198, 65] width 179 height 6
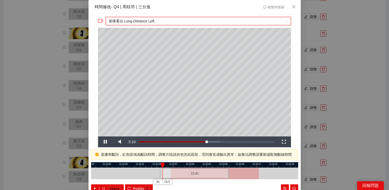
click at [140, 21] on span "客隊看台 Long-Distance Left" at bounding box center [198, 21] width 179 height 8
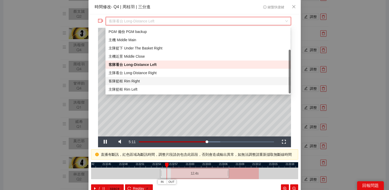
click at [129, 82] on div "客隊籃框 Rim Right" at bounding box center [198, 81] width 179 height 6
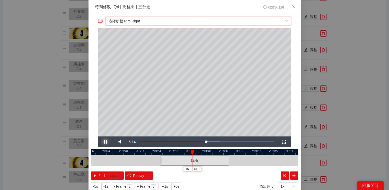
click at [105, 142] on span "Video Player" at bounding box center [105, 142] width 0 height 0
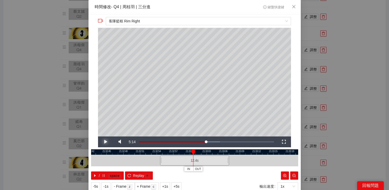
click at [105, 142] on span "Video Player" at bounding box center [105, 142] width 0 height 0
click at [137, 15] on div "**********" at bounding box center [194, 103] width 212 height 179
click at [137, 19] on span "客隊籃框 Rim Right" at bounding box center [198, 21] width 179 height 8
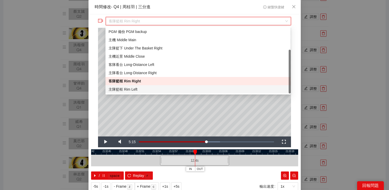
click at [129, 89] on div "主隊籃框 Rim Left" at bounding box center [198, 89] width 179 height 6
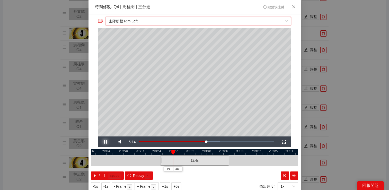
click at [105, 142] on span "Video Player" at bounding box center [105, 142] width 0 height 0
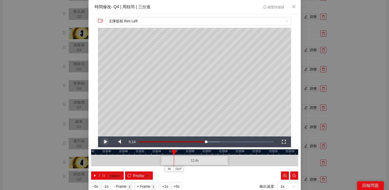
click at [105, 142] on span "Video Player" at bounding box center [105, 142] width 0 height 0
click at [355, 70] on div "**********" at bounding box center [194, 95] width 389 height 190
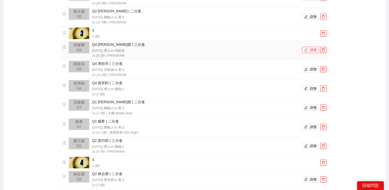
click at [312, 50] on button "調整" at bounding box center [310, 50] width 17 height 6
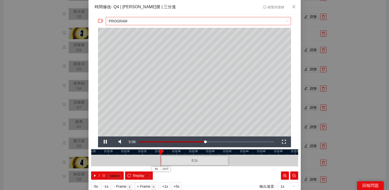
click at [146, 22] on span "PROGRAM" at bounding box center [198, 21] width 179 height 8
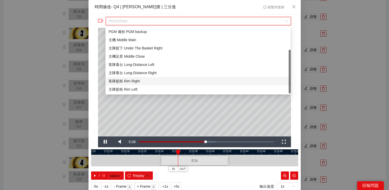
click at [127, 80] on div "客隊籃框 Rim Right" at bounding box center [198, 81] width 179 height 6
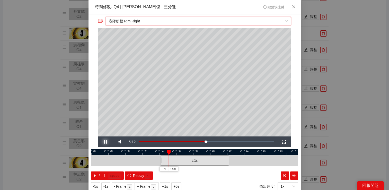
click at [105, 142] on span "Video Player" at bounding box center [105, 142] width 0 height 0
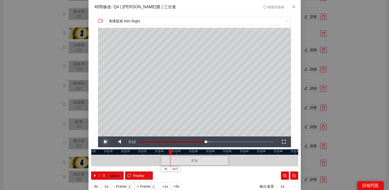
click at [105, 142] on span "Video Player" at bounding box center [105, 142] width 0 height 0
click at [137, 173] on span "Replay" at bounding box center [138, 176] width 11 height 6
drag, startPoint x: 161, startPoint y: 156, endPoint x: 136, endPoint y: 156, distance: 25.2
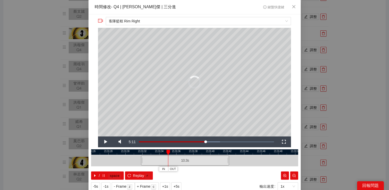
click at [140, 156] on div at bounding box center [141, 161] width 3 height 12
click at [105, 142] on span "Video Player" at bounding box center [105, 142] width 0 height 0
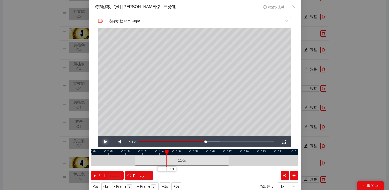
click at [105, 142] on span "Video Player" at bounding box center [105, 142] width 0 height 0
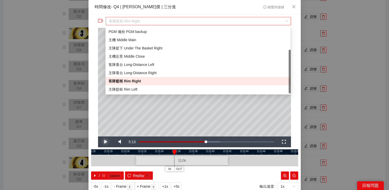
click at [220, 21] on span "客隊籃框 Rim Right" at bounding box center [198, 21] width 179 height 8
click at [133, 90] on div "主隊籃框 Rim Left" at bounding box center [198, 89] width 179 height 6
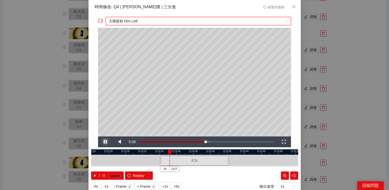
click at [105, 142] on span "Video Player" at bounding box center [105, 142] width 0 height 0
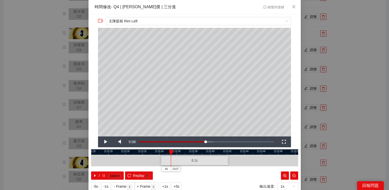
click at [340, 99] on div "**********" at bounding box center [194, 95] width 389 height 190
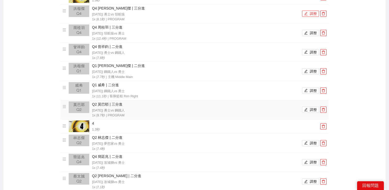
scroll to position [540, 0]
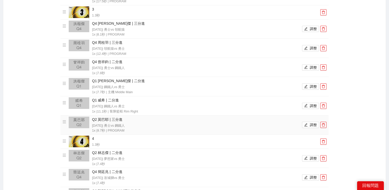
click at [306, 121] on li "Q2 [PERSON_NAME]耶 | 三分進 [DATE] | 勇士 vs 鋼鐵人 1x | 9.7 秒 | PROGRAM 調整" at bounding box center [195, 125] width 264 height 17
click at [306, 123] on icon "edit" at bounding box center [306, 125] width 4 height 4
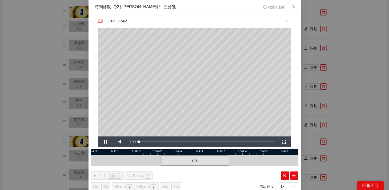
click at [336, 101] on div "**********" at bounding box center [194, 95] width 389 height 190
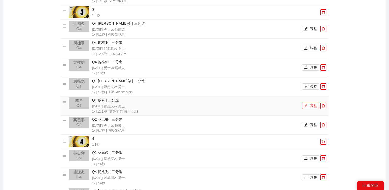
click at [310, 106] on button "調整" at bounding box center [310, 106] width 17 height 6
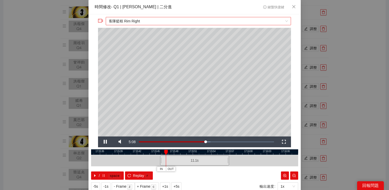
click at [164, 24] on span "客隊籃框 Rim Right" at bounding box center [198, 21] width 179 height 8
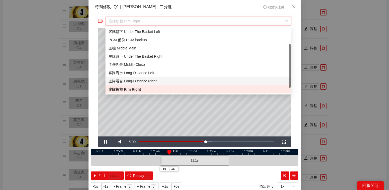
scroll to position [33, 0]
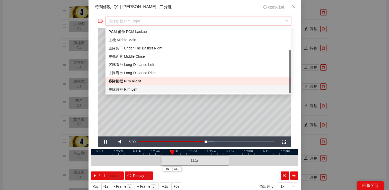
click at [146, 90] on div "主隊籃框 Rim Left" at bounding box center [198, 89] width 179 height 6
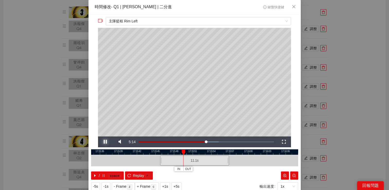
click at [105, 142] on span "Video Player" at bounding box center [105, 142] width 0 height 0
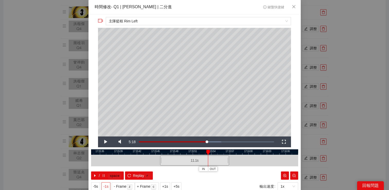
click at [107, 185] on span "-1s" at bounding box center [105, 186] width 5 height 6
click at [105, 142] on span "Video Player" at bounding box center [105, 142] width 0 height 0
click at [319, 88] on div "**********" at bounding box center [194, 95] width 389 height 190
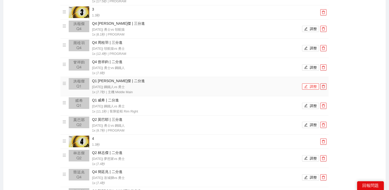
click at [311, 89] on button "調整" at bounding box center [310, 86] width 17 height 6
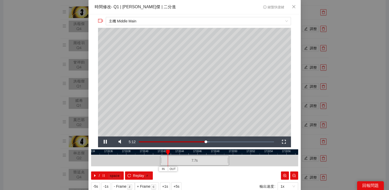
click at [336, 44] on div "**********" at bounding box center [194, 95] width 389 height 190
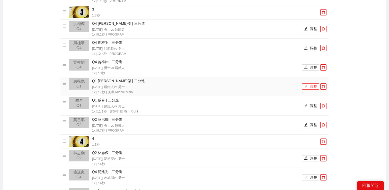
click at [309, 88] on button "調整" at bounding box center [310, 86] width 17 height 6
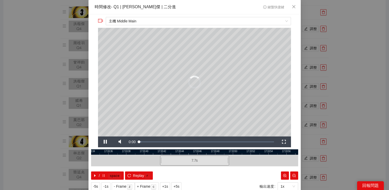
click at [368, 70] on div "**********" at bounding box center [194, 95] width 389 height 190
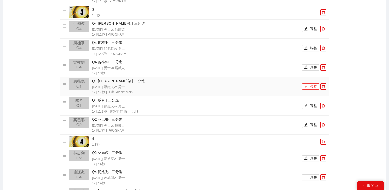
click at [311, 86] on button "調整" at bounding box center [310, 86] width 17 height 6
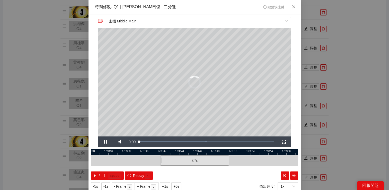
click at [341, 84] on div "**********" at bounding box center [194, 95] width 389 height 190
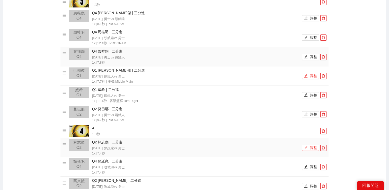
scroll to position [550, 0]
click at [314, 77] on button "調整" at bounding box center [310, 76] width 17 height 6
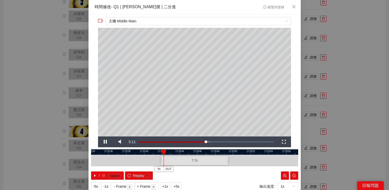
click at [340, 73] on div "**********" at bounding box center [194, 95] width 389 height 190
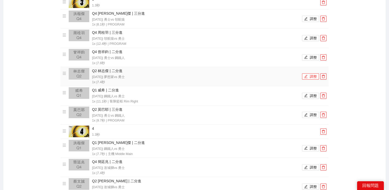
click at [309, 76] on button "調整" at bounding box center [310, 76] width 17 height 6
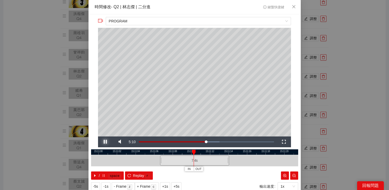
click at [105, 142] on span "Video Player" at bounding box center [105, 142] width 0 height 0
click at [342, 97] on div "**********" at bounding box center [194, 95] width 389 height 190
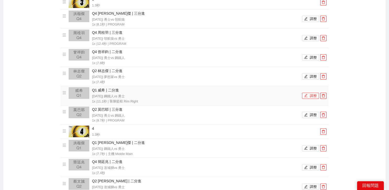
click at [307, 94] on icon "edit" at bounding box center [306, 96] width 4 height 4
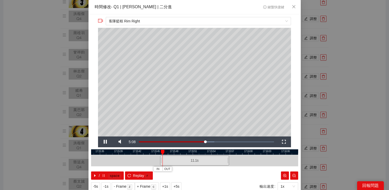
click at [340, 90] on div "**********" at bounding box center [194, 95] width 389 height 190
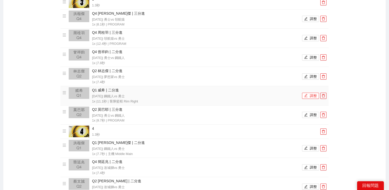
click at [314, 96] on button "調整" at bounding box center [310, 96] width 17 height 6
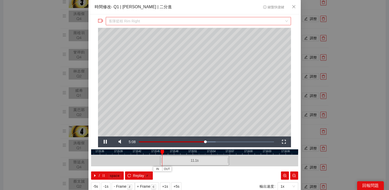
click at [175, 20] on span "客隊籃框 Rim Right" at bounding box center [198, 21] width 179 height 8
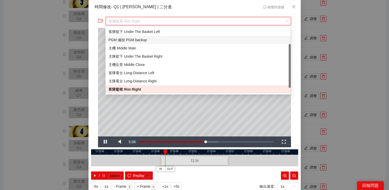
scroll to position [0, 0]
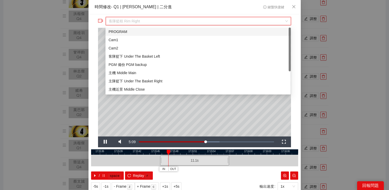
click at [163, 28] on div "PROGRAM" at bounding box center [197, 32] width 185 height 8
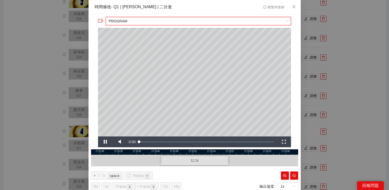
click at [343, 77] on div "**********" at bounding box center [194, 95] width 389 height 190
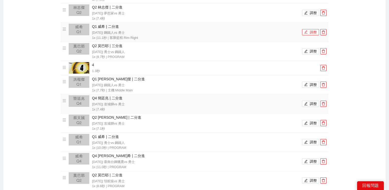
scroll to position [660, 0]
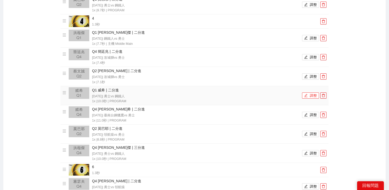
click at [306, 95] on icon "edit" at bounding box center [306, 96] width 4 height 4
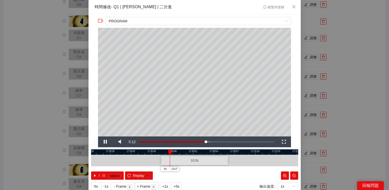
click at [343, 73] on div "**********" at bounding box center [194, 95] width 389 height 190
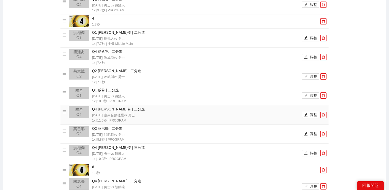
click at [310, 118] on li "Q4 威希 | 二分進 [DATE] | 臺南台鋼獵鷹 vs 勇士 1x | 11.0 秒 | PROGRAM 調整" at bounding box center [195, 114] width 264 height 17
click at [311, 115] on button "調整" at bounding box center [310, 115] width 17 height 6
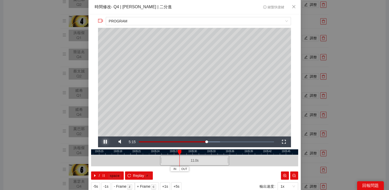
click at [105, 142] on span "Video Player" at bounding box center [105, 142] width 0 height 0
click at [364, 93] on div "**********" at bounding box center [194, 95] width 389 height 190
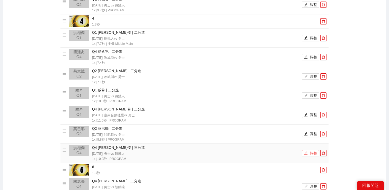
click at [310, 152] on button "調整" at bounding box center [310, 153] width 17 height 6
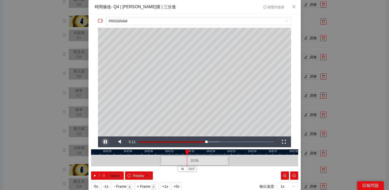
click at [105, 142] on span "Video Player" at bounding box center [105, 142] width 0 height 0
click at [322, 120] on div "**********" at bounding box center [194, 95] width 389 height 190
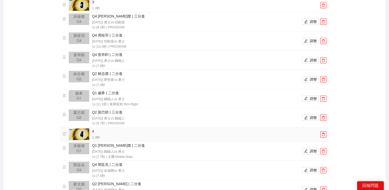
scroll to position [518, 0]
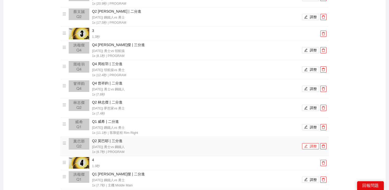
click at [311, 148] on button "調整" at bounding box center [310, 146] width 17 height 6
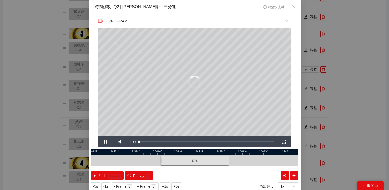
click at [349, 121] on div "**********" at bounding box center [194, 95] width 389 height 190
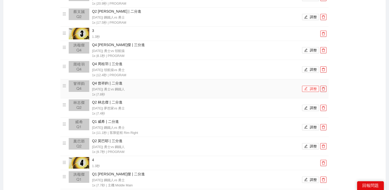
click at [313, 88] on button "調整" at bounding box center [310, 89] width 17 height 6
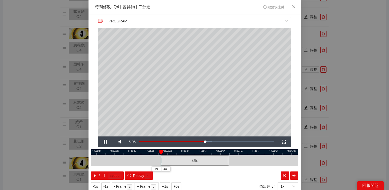
click at [351, 85] on div "**********" at bounding box center [194, 95] width 389 height 190
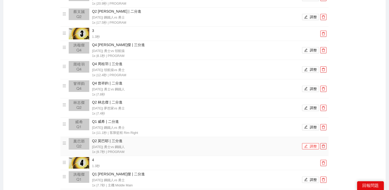
click at [313, 144] on button "調整" at bounding box center [310, 146] width 17 height 6
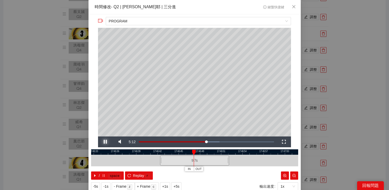
click at [105, 142] on span "Video Player" at bounding box center [105, 142] width 0 height 0
click at [343, 119] on div "**********" at bounding box center [194, 95] width 389 height 190
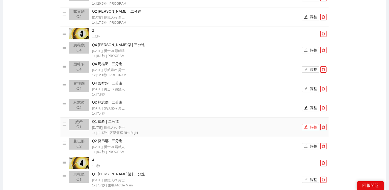
click at [308, 126] on button "調整" at bounding box center [310, 127] width 17 height 6
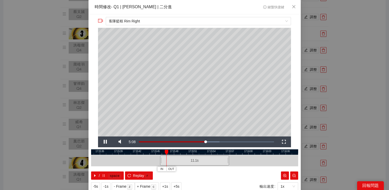
click at [338, 105] on div "**********" at bounding box center [194, 95] width 389 height 190
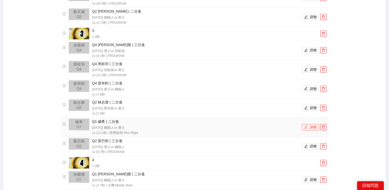
click at [306, 125] on button "調整" at bounding box center [310, 127] width 17 height 6
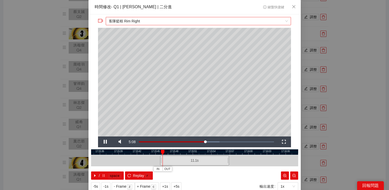
click at [165, 21] on span "客隊籃框 Rim Right" at bounding box center [198, 21] width 179 height 8
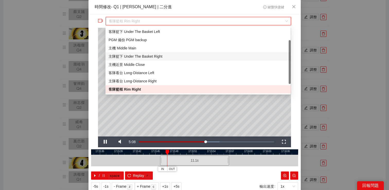
scroll to position [0, 0]
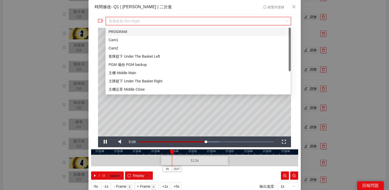
click at [154, 30] on div "PROGRAM" at bounding box center [198, 32] width 179 height 6
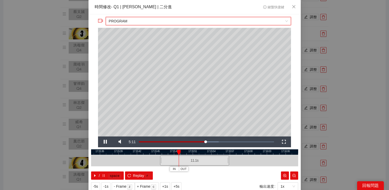
scroll to position [16, 0]
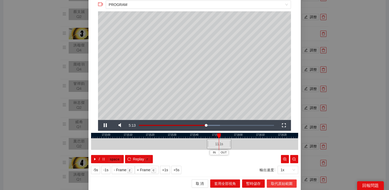
click at [279, 182] on span "取代原始範圍" at bounding box center [282, 184] width 22 height 6
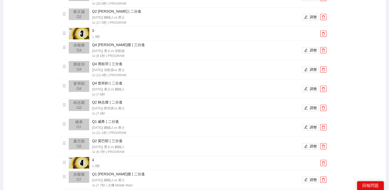
scroll to position [0, 0]
click at [309, 145] on button "調整" at bounding box center [310, 146] width 17 height 6
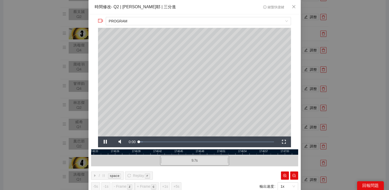
click at [373, 106] on div "**********" at bounding box center [194, 95] width 389 height 190
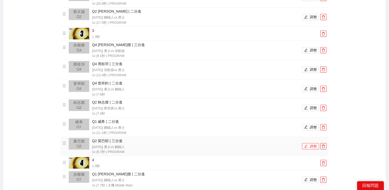
click at [308, 148] on button "調整" at bounding box center [310, 146] width 17 height 6
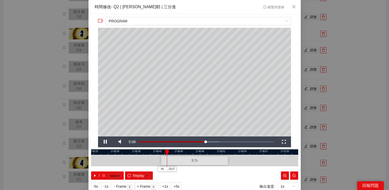
click at [366, 96] on div "**********" at bounding box center [194, 95] width 389 height 190
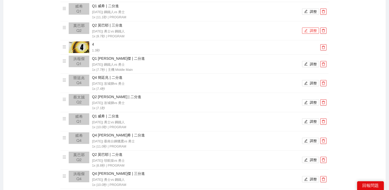
scroll to position [651, 0]
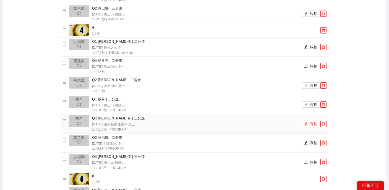
click at [310, 125] on button "調整" at bounding box center [310, 124] width 17 height 6
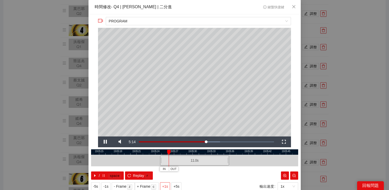
click at [164, 184] on span "+1s" at bounding box center [165, 186] width 6 height 6
click at [376, 113] on div "**********" at bounding box center [194, 95] width 389 height 190
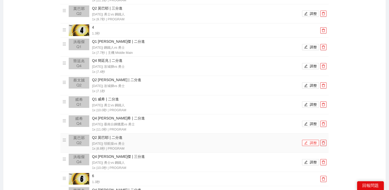
click at [308, 141] on button "調整" at bounding box center [310, 143] width 17 height 6
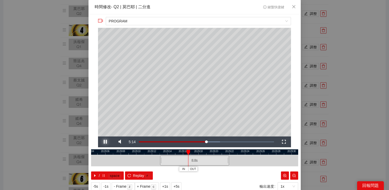
click at [105, 142] on span "Video Player" at bounding box center [105, 142] width 0 height 0
click at [141, 176] on span "Replay" at bounding box center [138, 176] width 11 height 6
drag, startPoint x: 160, startPoint y: 159, endPoint x: 145, endPoint y: 159, distance: 15.4
click at [145, 159] on div "20:29:04 20:29:06 20:29:08 20:29:10 20:29:12 20:29:14 20:29:16 20:29:18 20:29:2…" at bounding box center [194, 164] width 207 height 30
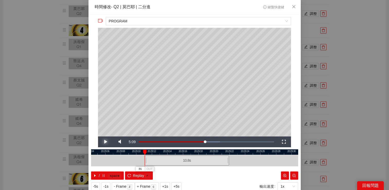
click at [105, 142] on span "Video Player" at bounding box center [105, 142] width 0 height 0
click at [134, 175] on span "Replay" at bounding box center [138, 176] width 11 height 6
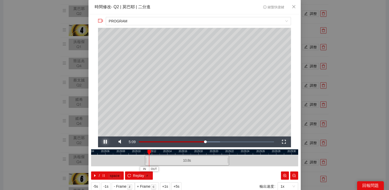
click at [105, 142] on span "Video Player" at bounding box center [105, 142] width 0 height 0
click at [142, 156] on div "20:29:04 20:29:06 20:29:08 20:29:10 20:29:12 20:29:14 20:29:16 20:29:18 20:29:2…" at bounding box center [194, 164] width 207 height 30
click at [105, 142] on span "Video Player" at bounding box center [105, 142] width 0 height 0
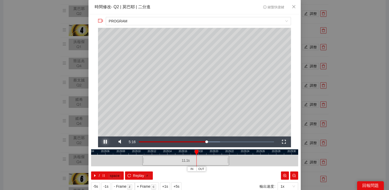
click at [105, 142] on span "Video Player" at bounding box center [105, 142] width 0 height 0
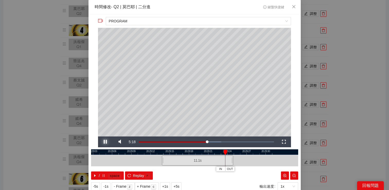
scroll to position [16, 0]
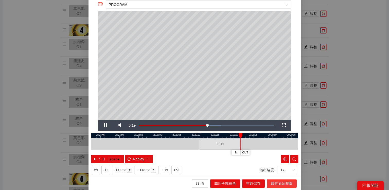
click at [281, 184] on span "取代原始範圍" at bounding box center [282, 184] width 22 height 6
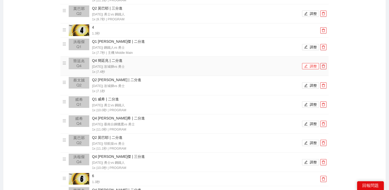
click at [308, 67] on button "調整" at bounding box center [310, 66] width 17 height 6
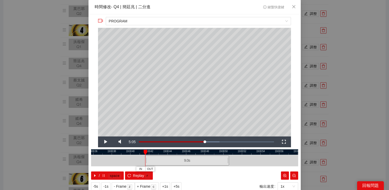
drag, startPoint x: 162, startPoint y: 157, endPoint x: 147, endPoint y: 158, distance: 14.9
click at [147, 158] on div at bounding box center [145, 161] width 3 height 12
click at [105, 142] on span "Video Player" at bounding box center [105, 142] width 0 height 0
click at [143, 167] on span "IN" at bounding box center [143, 169] width 3 height 5
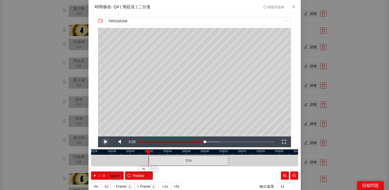
click at [105, 142] on span "Video Player" at bounding box center [105, 142] width 0 height 0
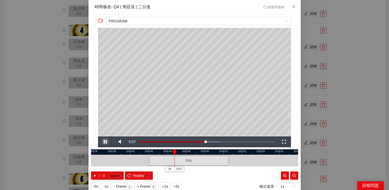
click at [105, 142] on span "Video Player" at bounding box center [105, 142] width 0 height 0
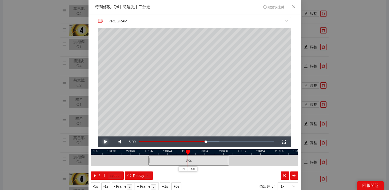
click at [105, 142] on span "Video Player" at bounding box center [105, 142] width 0 height 0
click at [128, 177] on span "reload" at bounding box center [129, 176] width 4 height 4
click at [223, 168] on span "OUT" at bounding box center [222, 169] width 6 height 5
drag, startPoint x: 218, startPoint y: 158, endPoint x: 214, endPoint y: 158, distance: 3.6
click at [214, 158] on div at bounding box center [215, 161] width 3 height 12
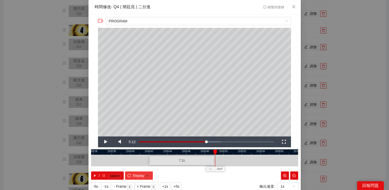
click at [139, 175] on span "Replay" at bounding box center [138, 176] width 11 height 6
click at [105, 142] on span "Video Player" at bounding box center [105, 142] width 0 height 0
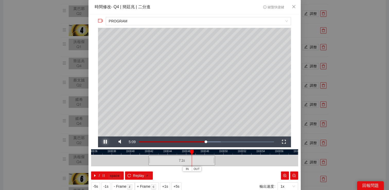
click at [105, 142] on span "Video Player" at bounding box center [105, 142] width 0 height 0
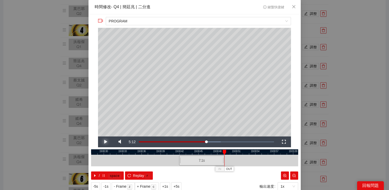
scroll to position [2, 0]
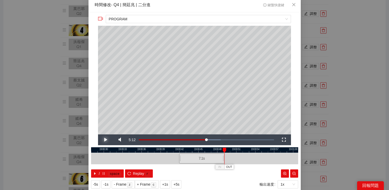
click at [105, 140] on span "Video Player" at bounding box center [105, 140] width 0 height 0
click at [235, 167] on span "OUT" at bounding box center [232, 167] width 6 height 5
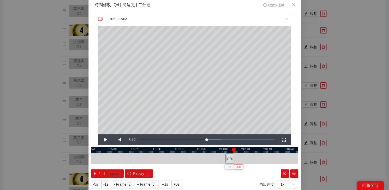
scroll to position [16, 0]
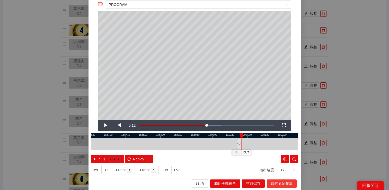
click at [271, 185] on span "取代原始範圍" at bounding box center [282, 184] width 22 height 6
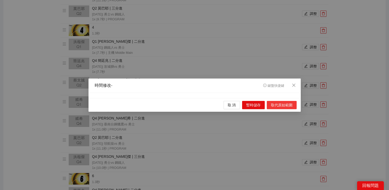
scroll to position [0, 0]
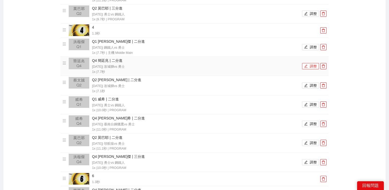
click at [310, 68] on button "調整" at bounding box center [310, 66] width 17 height 6
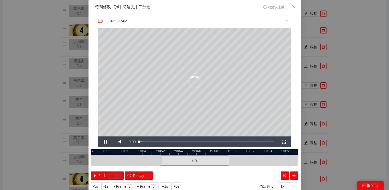
click at [200, 25] on div "PROGRAM" at bounding box center [198, 21] width 185 height 8
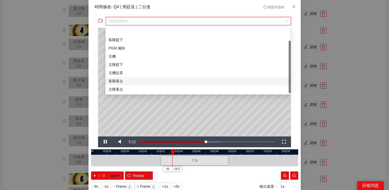
scroll to position [16, 0]
click at [144, 78] on div "客隊籃筐" at bounding box center [198, 81] width 179 height 6
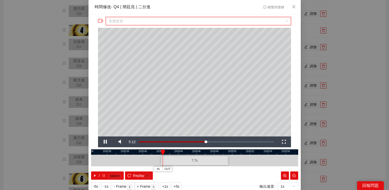
click at [150, 21] on span "客隊籃筐" at bounding box center [198, 21] width 179 height 8
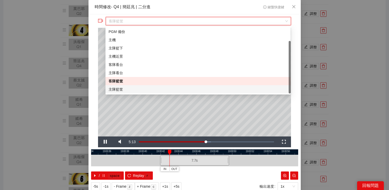
click at [142, 88] on div "主隊籃筐" at bounding box center [198, 89] width 179 height 6
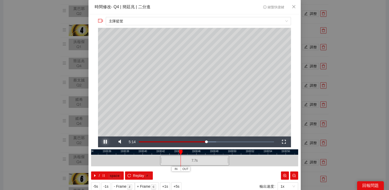
click at [105, 142] on span "Video Player" at bounding box center [105, 142] width 0 height 0
click at [133, 175] on span "Replay" at bounding box center [138, 176] width 11 height 6
click at [105, 142] on span "Video Player" at bounding box center [105, 142] width 0 height 0
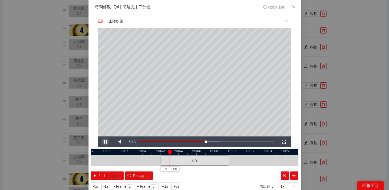
click at [105, 142] on span "Video Player" at bounding box center [105, 142] width 0 height 0
click at [343, 100] on div "**********" at bounding box center [194, 95] width 389 height 190
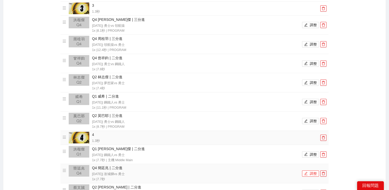
scroll to position [539, 0]
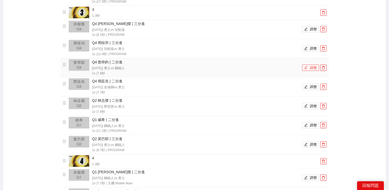
click at [306, 69] on icon "edit" at bounding box center [306, 68] width 4 height 4
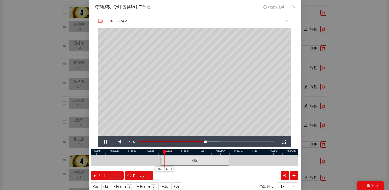
click at [351, 61] on div "**********" at bounding box center [194, 95] width 389 height 190
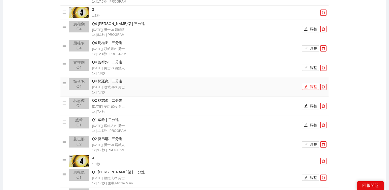
click at [312, 86] on button "調整" at bounding box center [310, 87] width 17 height 6
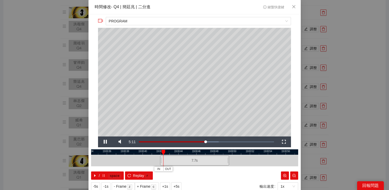
click at [333, 83] on div "**********" at bounding box center [194, 95] width 389 height 190
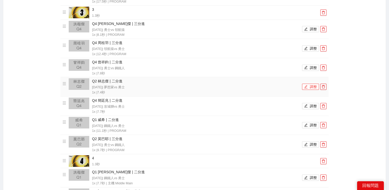
click at [305, 85] on icon "edit" at bounding box center [306, 87] width 4 height 4
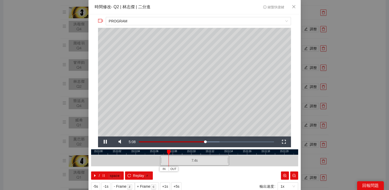
click at [345, 76] on div "**********" at bounding box center [194, 95] width 389 height 190
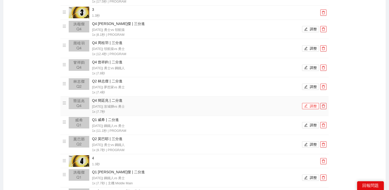
click at [313, 105] on button "調整" at bounding box center [310, 106] width 17 height 6
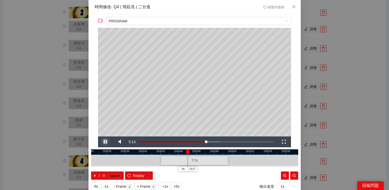
click at [105, 142] on span "Video Player" at bounding box center [105, 142] width 0 height 0
click at [311, 97] on div "**********" at bounding box center [194, 95] width 389 height 190
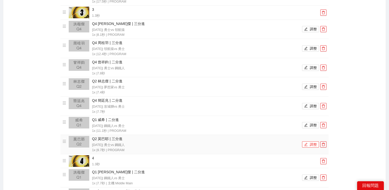
click at [305, 143] on icon "edit" at bounding box center [306, 145] width 4 height 4
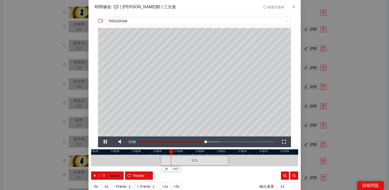
click at [374, 100] on div "**********" at bounding box center [194, 95] width 389 height 190
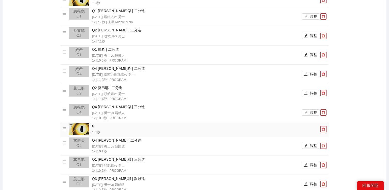
scroll to position [701, 0]
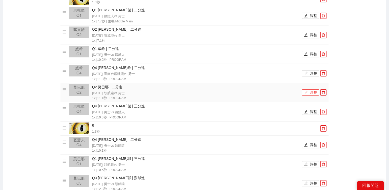
click at [311, 92] on button "調整" at bounding box center [310, 92] width 17 height 6
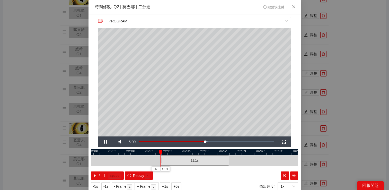
click at [356, 84] on div "**********" at bounding box center [194, 95] width 389 height 190
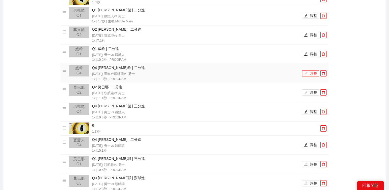
click at [305, 73] on icon "edit" at bounding box center [306, 74] width 4 height 4
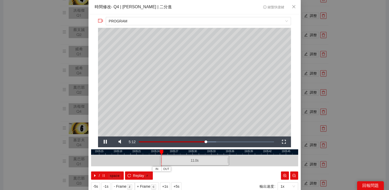
click at [357, 61] on div "**********" at bounding box center [194, 95] width 389 height 190
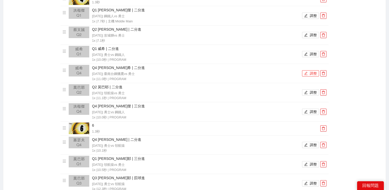
scroll to position [609, 0]
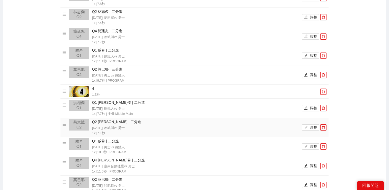
click at [310, 123] on li "Q2 [PERSON_NAME] | 二分進 [DATE] | 攻城獅 vs 勇士 1x | 7.1 秒 調整" at bounding box center [195, 127] width 264 height 17
click at [310, 125] on button "調整" at bounding box center [310, 127] width 17 height 6
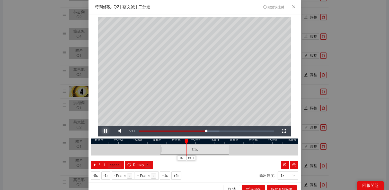
click at [105, 131] on span "Video Player" at bounding box center [105, 131] width 0 height 0
click at [138, 163] on span "Replay" at bounding box center [138, 165] width 11 height 6
click at [361, 112] on div "**********" at bounding box center [194, 95] width 389 height 190
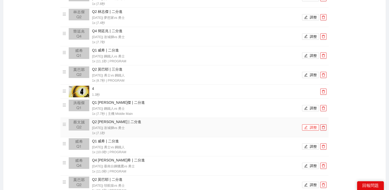
click at [311, 126] on button "調整" at bounding box center [310, 127] width 17 height 6
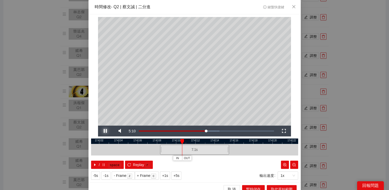
click at [105, 131] on span "Video Player" at bounding box center [105, 131] width 0 height 0
click at [343, 106] on div "**********" at bounding box center [194, 95] width 389 height 190
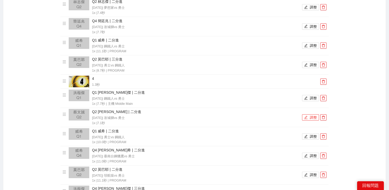
scroll to position [629, 0]
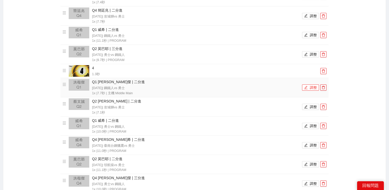
click at [308, 85] on button "調整" at bounding box center [310, 87] width 17 height 6
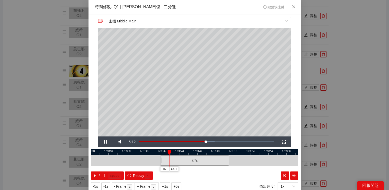
click at [324, 90] on div "**********" at bounding box center [194, 95] width 389 height 190
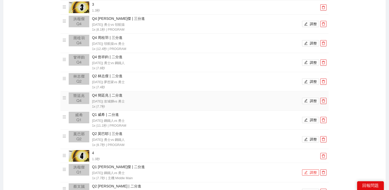
scroll to position [542, 0]
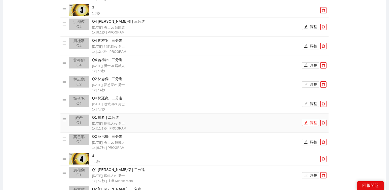
click at [309, 123] on button "調整" at bounding box center [310, 123] width 17 height 6
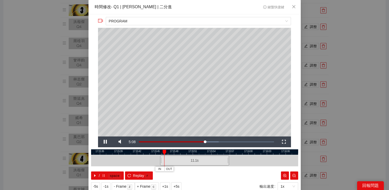
click at [350, 106] on div "**********" at bounding box center [194, 95] width 389 height 190
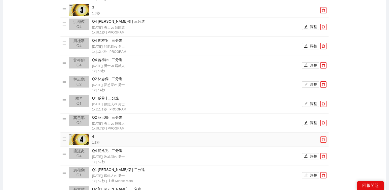
click at [322, 139] on icon "delete" at bounding box center [323, 139] width 3 height 3
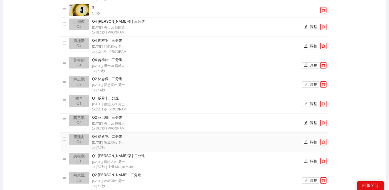
click at [322, 139] on button "button" at bounding box center [323, 142] width 6 height 6
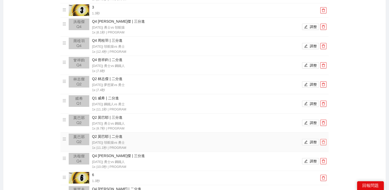
click at [322, 139] on button "button" at bounding box center [323, 142] width 6 height 6
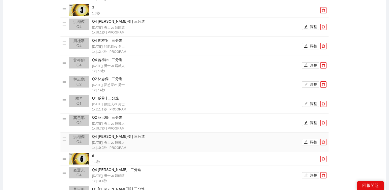
click at [322, 139] on button "button" at bounding box center [323, 142] width 6 height 6
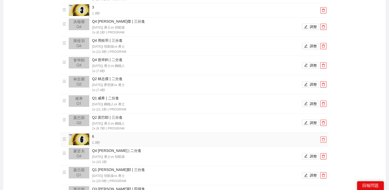
click at [322, 139] on icon "delete" at bounding box center [323, 139] width 3 height 3
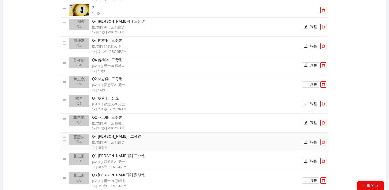
click at [323, 139] on button "button" at bounding box center [323, 142] width 6 height 6
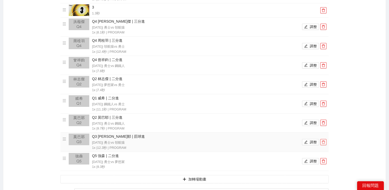
click at [323, 139] on button "button" at bounding box center [323, 142] width 6 height 6
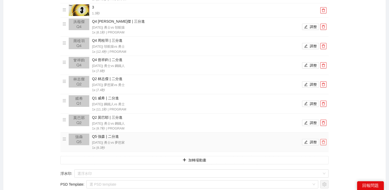
click at [323, 139] on button "button" at bounding box center [323, 142] width 6 height 6
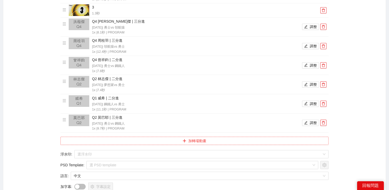
click at [323, 139] on button "加轉場動畫" at bounding box center [194, 141] width 268 height 8
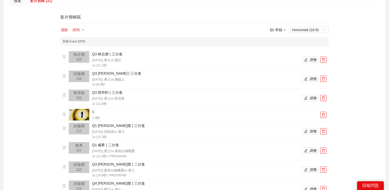
scroll to position [49, 0]
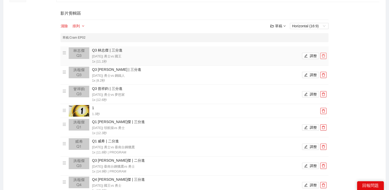
click at [323, 54] on icon "delete" at bounding box center [324, 56] width 4 height 4
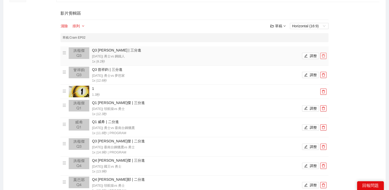
click at [323, 54] on icon "delete" at bounding box center [324, 56] width 4 height 4
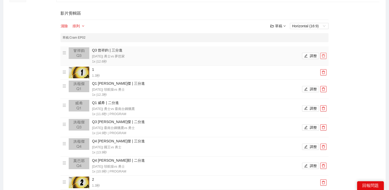
click at [323, 54] on icon "delete" at bounding box center [324, 56] width 4 height 4
click at [323, 70] on icon "delete" at bounding box center [324, 72] width 4 height 4
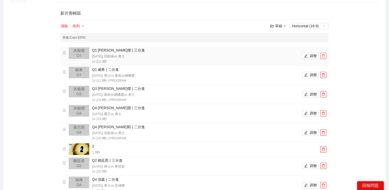
click at [323, 54] on icon "delete" at bounding box center [324, 56] width 4 height 4
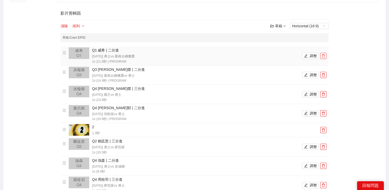
click at [323, 54] on icon "delete" at bounding box center [324, 56] width 4 height 4
click at [323, 73] on icon "delete" at bounding box center [324, 75] width 4 height 4
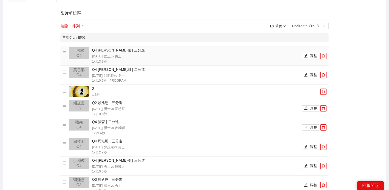
click at [323, 54] on icon "delete" at bounding box center [324, 56] width 4 height 4
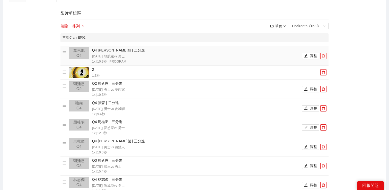
click at [323, 54] on icon "delete" at bounding box center [324, 56] width 4 height 4
click at [323, 70] on icon "delete" at bounding box center [324, 72] width 4 height 4
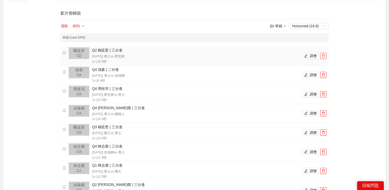
click at [323, 54] on icon "delete" at bounding box center [324, 56] width 4 height 4
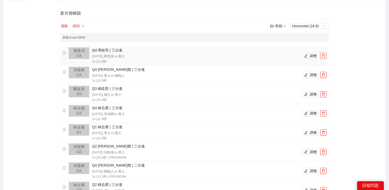
click at [323, 54] on icon "delete" at bounding box center [324, 56] width 4 height 4
click at [323, 73] on icon "delete" at bounding box center [324, 75] width 4 height 4
click at [323, 54] on icon "delete" at bounding box center [324, 56] width 4 height 4
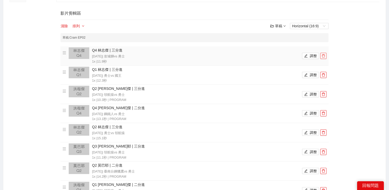
click at [323, 54] on icon "delete" at bounding box center [324, 56] width 4 height 4
click at [323, 73] on icon "delete" at bounding box center [324, 75] width 4 height 4
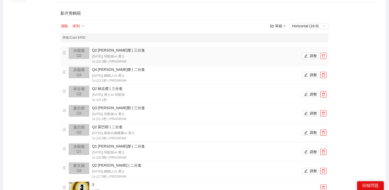
click at [323, 54] on icon "delete" at bounding box center [324, 56] width 4 height 4
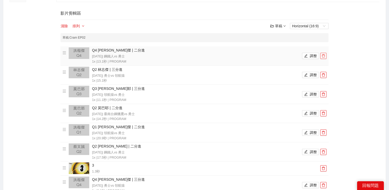
click at [323, 54] on icon "delete" at bounding box center [324, 56] width 4 height 4
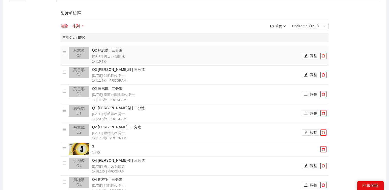
click at [323, 54] on icon "delete" at bounding box center [324, 56] width 4 height 4
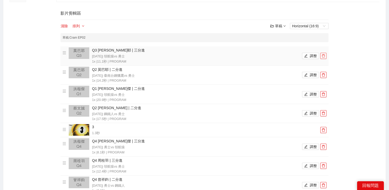
click at [323, 54] on icon "delete" at bounding box center [324, 56] width 4 height 4
click at [323, 73] on icon "delete" at bounding box center [324, 75] width 4 height 4
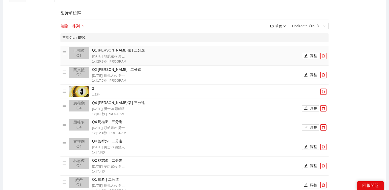
click at [323, 54] on icon "delete" at bounding box center [324, 56] width 4 height 4
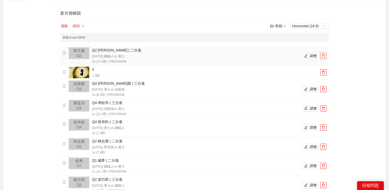
click at [323, 54] on button "button" at bounding box center [323, 56] width 6 height 6
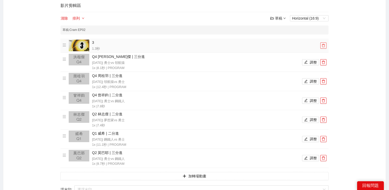
scroll to position [61, 0]
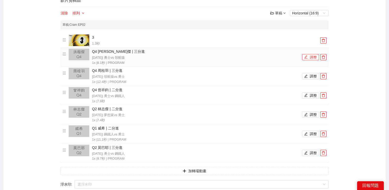
click at [307, 57] on icon "edit" at bounding box center [306, 57] width 4 height 4
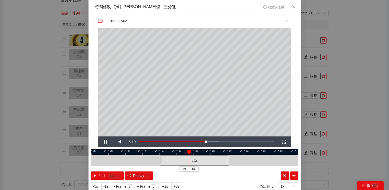
click at [354, 56] on div "**********" at bounding box center [194, 95] width 389 height 190
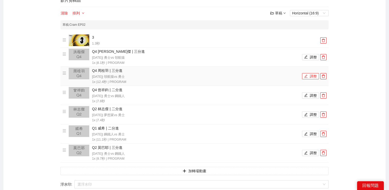
click at [313, 75] on button "調整" at bounding box center [310, 76] width 17 height 6
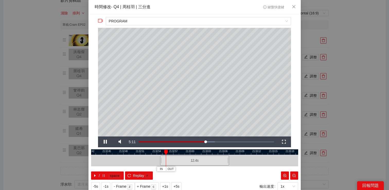
click at [341, 72] on div "**********" at bounding box center [194, 95] width 389 height 190
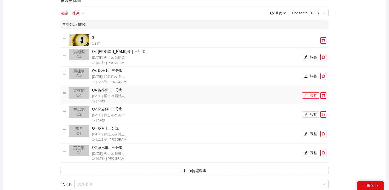
click at [313, 95] on button "調整" at bounding box center [310, 95] width 17 height 6
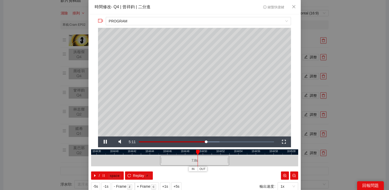
click at [346, 94] on div "**********" at bounding box center [194, 95] width 389 height 190
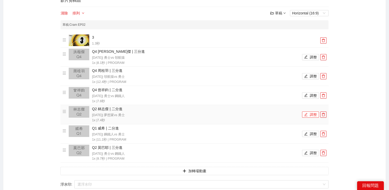
click at [306, 114] on icon "edit" at bounding box center [305, 114] width 3 height 3
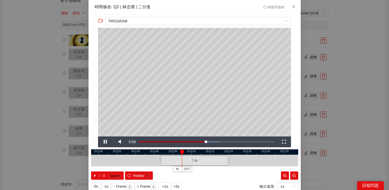
click at [330, 104] on div "**********" at bounding box center [194, 95] width 389 height 190
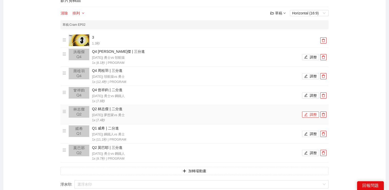
scroll to position [69, 0]
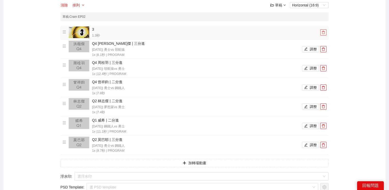
click at [324, 34] on icon "delete" at bounding box center [324, 33] width 4 height 4
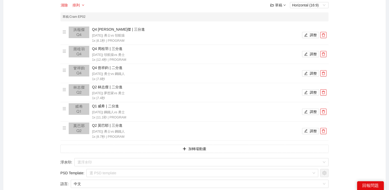
scroll to position [146, 0]
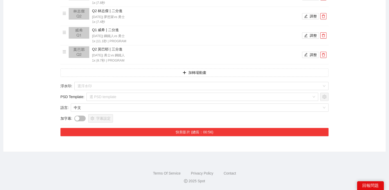
click at [195, 131] on button "快剪影片 (總長：00:56)" at bounding box center [194, 132] width 268 height 8
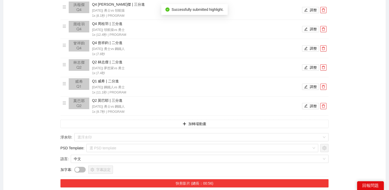
scroll to position [39, 0]
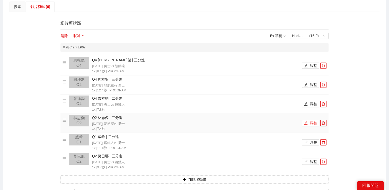
click at [312, 123] on button "調整" at bounding box center [310, 123] width 17 height 6
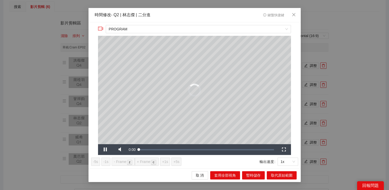
click at [336, 113] on div "**********" at bounding box center [194, 95] width 389 height 190
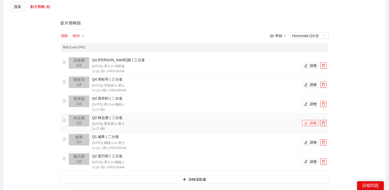
click at [312, 122] on button "調整" at bounding box center [310, 123] width 17 height 6
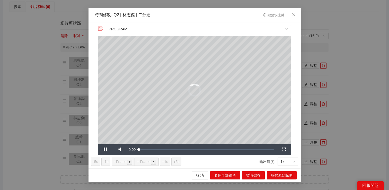
click at [366, 91] on div "**********" at bounding box center [194, 95] width 389 height 190
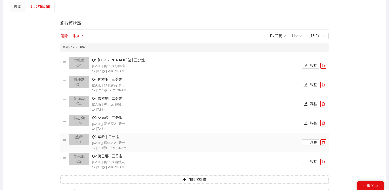
click at [306, 146] on li "Q1 威希 | 二分進 [DATE] | 鋼鐵人 vs 勇士 1x | 11.1 秒 | PROGRAM 調整" at bounding box center [195, 142] width 264 height 17
click at [308, 142] on button "調整" at bounding box center [310, 142] width 17 height 6
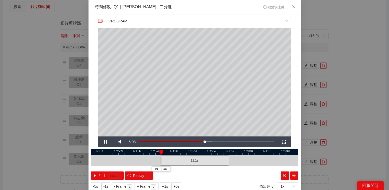
click at [221, 19] on span "PROGRAM" at bounding box center [198, 21] width 179 height 8
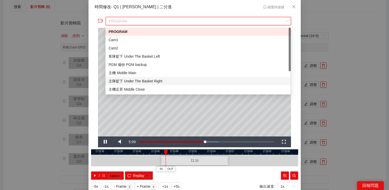
scroll to position [33, 0]
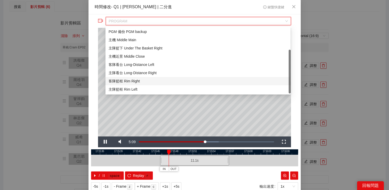
click at [153, 82] on div "客隊籃框 Rim Right" at bounding box center [198, 81] width 179 height 6
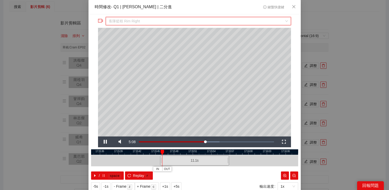
click at [166, 23] on span "客隊籃框 Rim Right" at bounding box center [198, 21] width 179 height 8
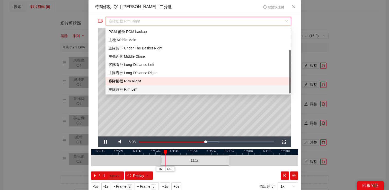
click at [141, 86] on div "主隊籃框 Rim Left" at bounding box center [198, 89] width 179 height 6
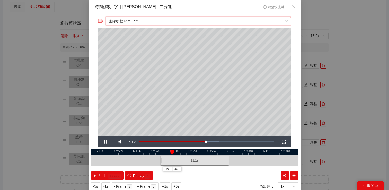
click at [200, 21] on span "主隊籃框 Rim Left" at bounding box center [198, 21] width 179 height 8
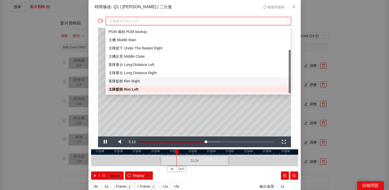
click at [138, 79] on div "客隊籃框 Rim Right" at bounding box center [198, 81] width 179 height 6
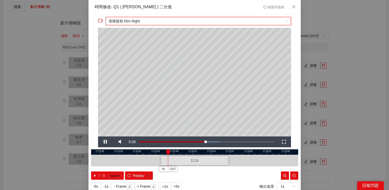
click at [333, 82] on div "**********" at bounding box center [194, 95] width 389 height 190
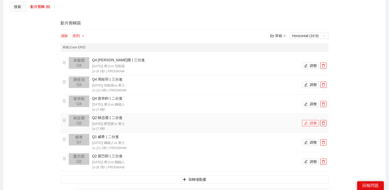
click at [307, 121] on icon "edit" at bounding box center [306, 123] width 4 height 4
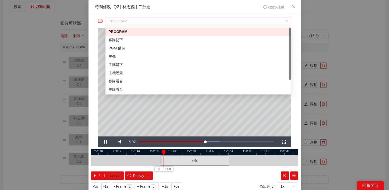
click at [193, 23] on span "PROGRAM" at bounding box center [198, 21] width 179 height 8
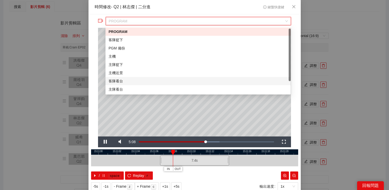
scroll to position [16, 0]
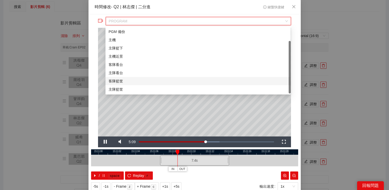
click at [131, 82] on div "客隊籃筐" at bounding box center [198, 81] width 179 height 6
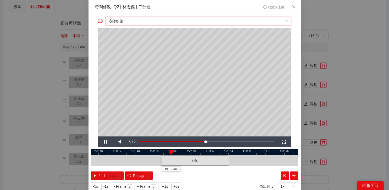
click at [155, 21] on span "客隊籃筐" at bounding box center [198, 21] width 179 height 8
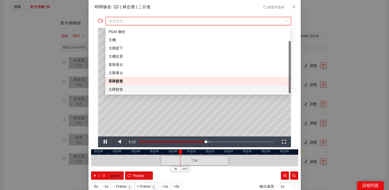
click at [131, 89] on div "主隊籃筐" at bounding box center [198, 89] width 179 height 6
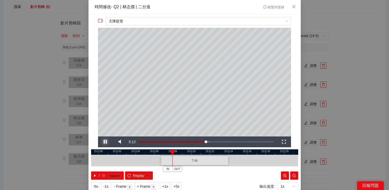
click at [105, 142] on span "Video Player" at bounding box center [105, 142] width 0 height 0
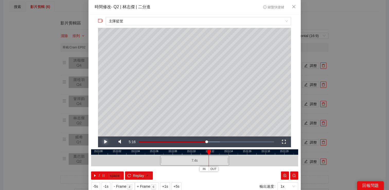
click at [105, 142] on span "Video Player" at bounding box center [105, 142] width 0 height 0
click at [343, 99] on div "**********" at bounding box center [194, 95] width 389 height 190
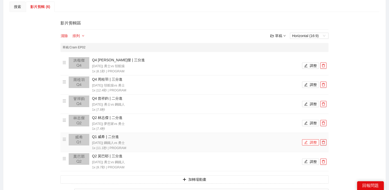
click at [307, 143] on icon "edit" at bounding box center [306, 142] width 4 height 4
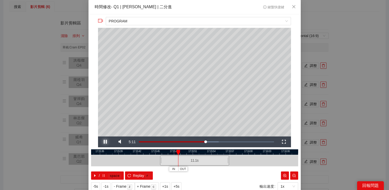
click at [105, 142] on span "Video Player" at bounding box center [105, 142] width 0 height 0
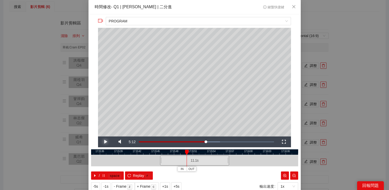
click at [105, 142] on span "Video Player" at bounding box center [105, 142] width 0 height 0
click at [357, 73] on div "**********" at bounding box center [194, 95] width 389 height 190
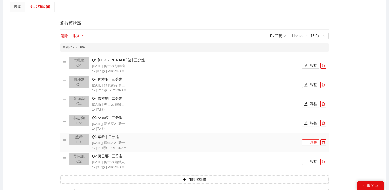
click at [309, 141] on button "調整" at bounding box center [310, 142] width 17 height 6
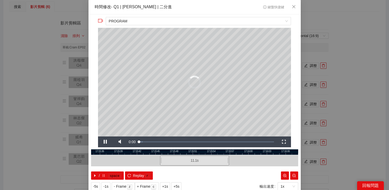
click at [353, 112] on div "**********" at bounding box center [194, 95] width 389 height 190
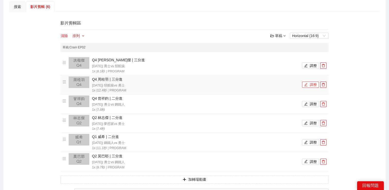
click at [312, 86] on button "調整" at bounding box center [310, 85] width 17 height 6
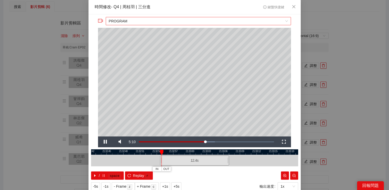
click at [213, 18] on span "PROGRAM" at bounding box center [198, 21] width 179 height 8
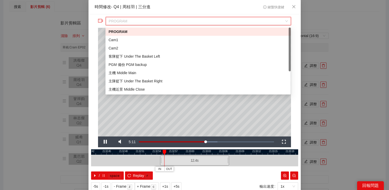
click at [213, 18] on span "PROGRAM" at bounding box center [198, 21] width 179 height 8
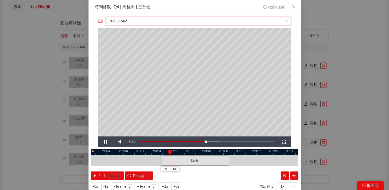
click at [317, 47] on div "**********" at bounding box center [194, 95] width 389 height 190
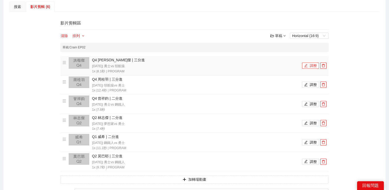
click at [312, 63] on button "調整" at bounding box center [310, 66] width 17 height 6
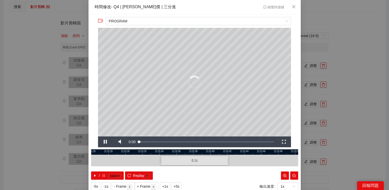
click at [343, 67] on div "**********" at bounding box center [194, 95] width 389 height 190
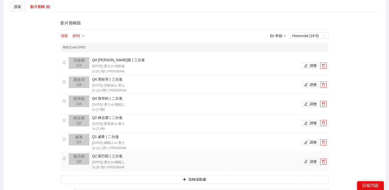
click at [313, 166] on li "Q2 [PERSON_NAME]耶 | 三分進 [DATE] | 勇士 vs 鋼鐵人 1x | 9.7 秒 | PROGRAM 調整" at bounding box center [195, 161] width 264 height 17
click at [313, 160] on button "調整" at bounding box center [310, 161] width 17 height 6
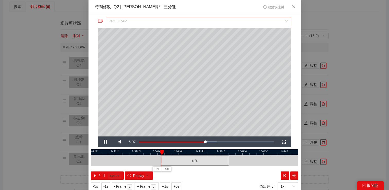
click at [208, 24] on span "PROGRAM" at bounding box center [198, 21] width 179 height 8
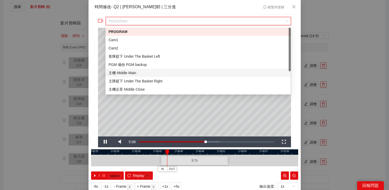
scroll to position [33, 0]
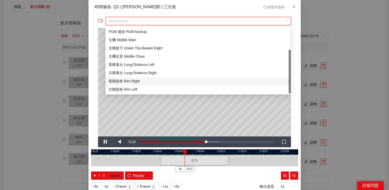
click at [157, 80] on div "客隊籃框 Rim Right" at bounding box center [198, 81] width 179 height 6
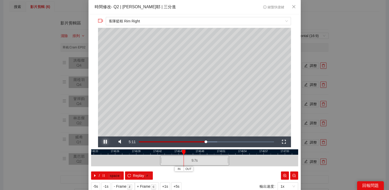
click at [105, 142] on span "Video Player" at bounding box center [105, 142] width 0 height 0
click at [357, 51] on div "**********" at bounding box center [194, 95] width 389 height 190
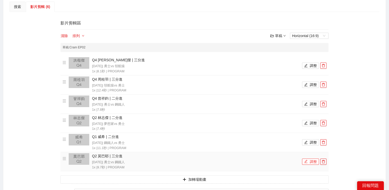
click at [309, 162] on button "調整" at bounding box center [310, 161] width 17 height 6
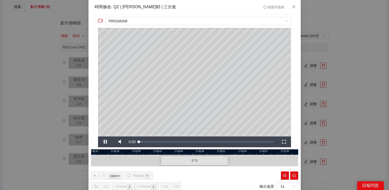
click at [335, 144] on div "**********" at bounding box center [194, 95] width 389 height 190
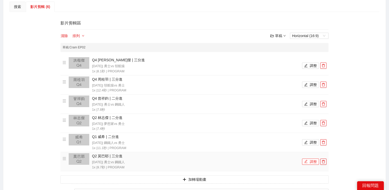
click at [309, 161] on button "調整" at bounding box center [310, 161] width 17 height 6
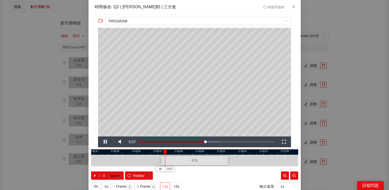
click at [165, 183] on span "+1s" at bounding box center [165, 186] width 6 height 6
click at [105, 142] on span "Video Player" at bounding box center [105, 142] width 0 height 0
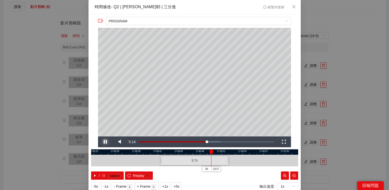
click at [105, 142] on span "Video Player" at bounding box center [105, 142] width 0 height 0
click at [321, 53] on div "**********" at bounding box center [194, 95] width 389 height 190
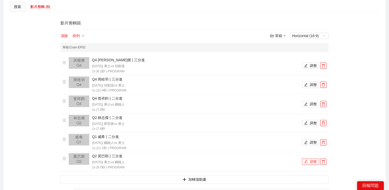
scroll to position [0, 0]
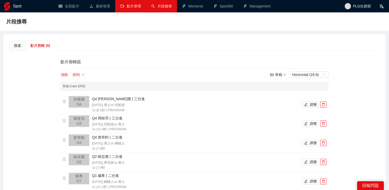
click at [131, 8] on link "影片管理" at bounding box center [130, 6] width 21 height 4
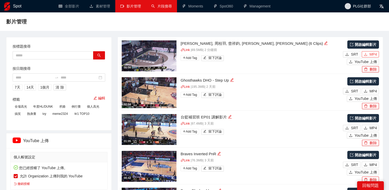
click at [374, 52] on span "MP4" at bounding box center [372, 54] width 7 height 6
